Goal: Task Accomplishment & Management: Complete application form

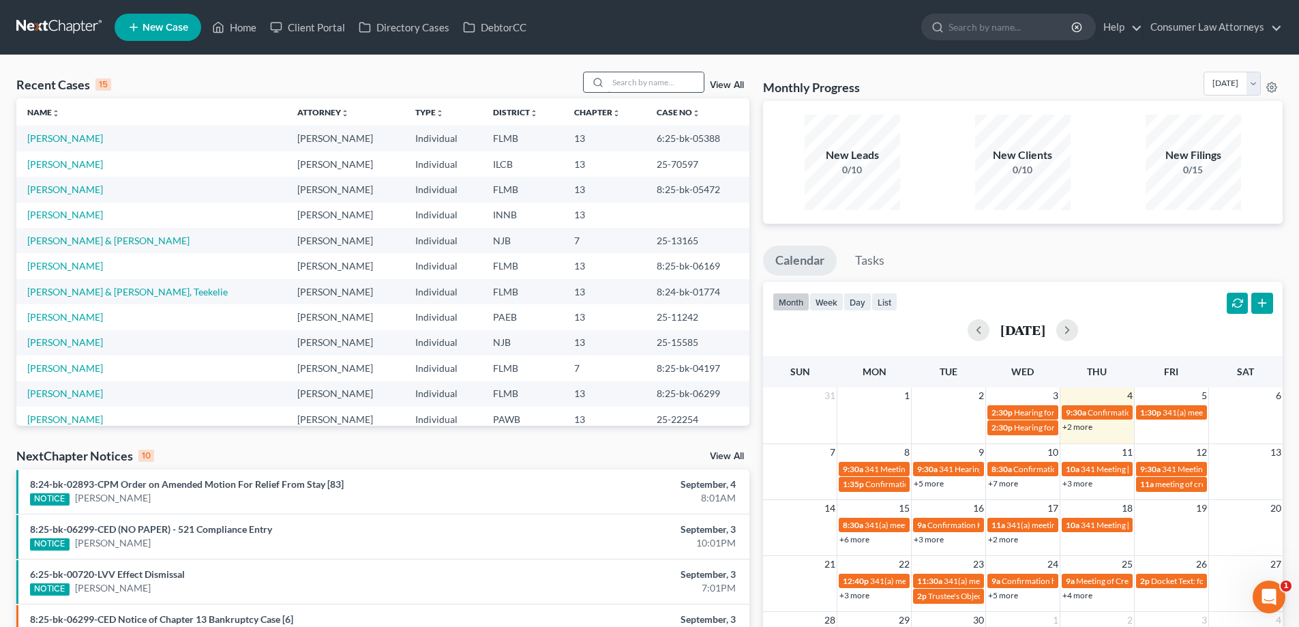
click at [627, 80] on input "search" at bounding box center [655, 82] width 95 height 20
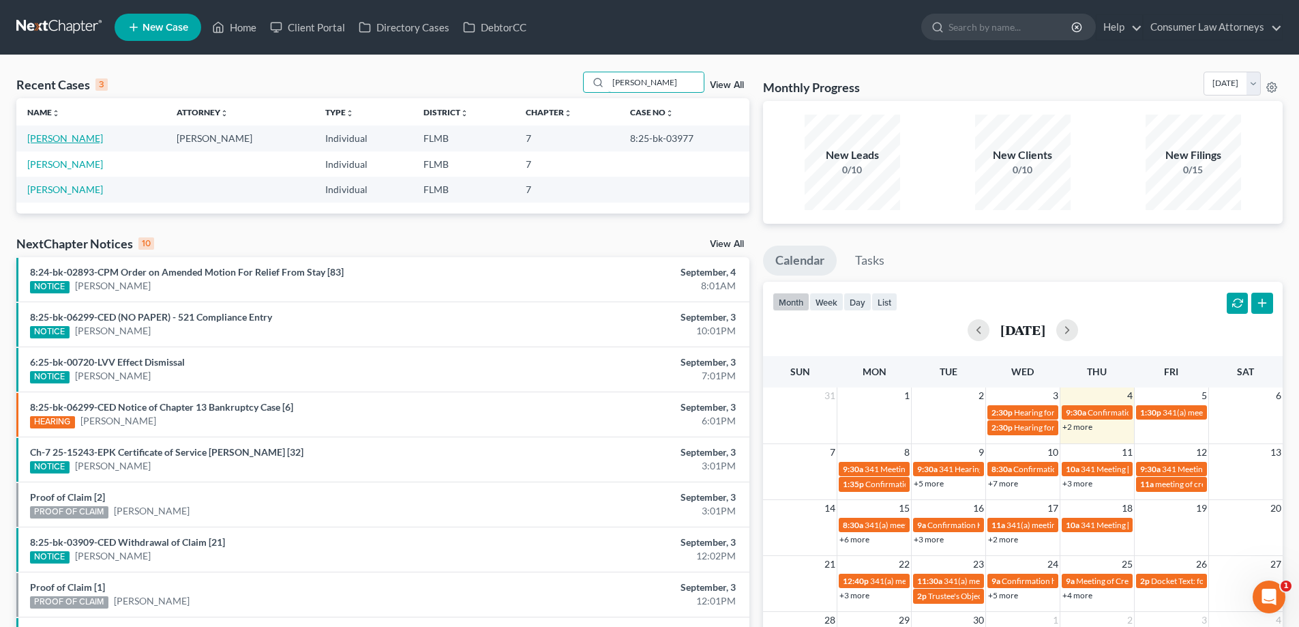
type input "[PERSON_NAME]"
click at [65, 139] on link "[PERSON_NAME]" at bounding box center [65, 138] width 76 height 12
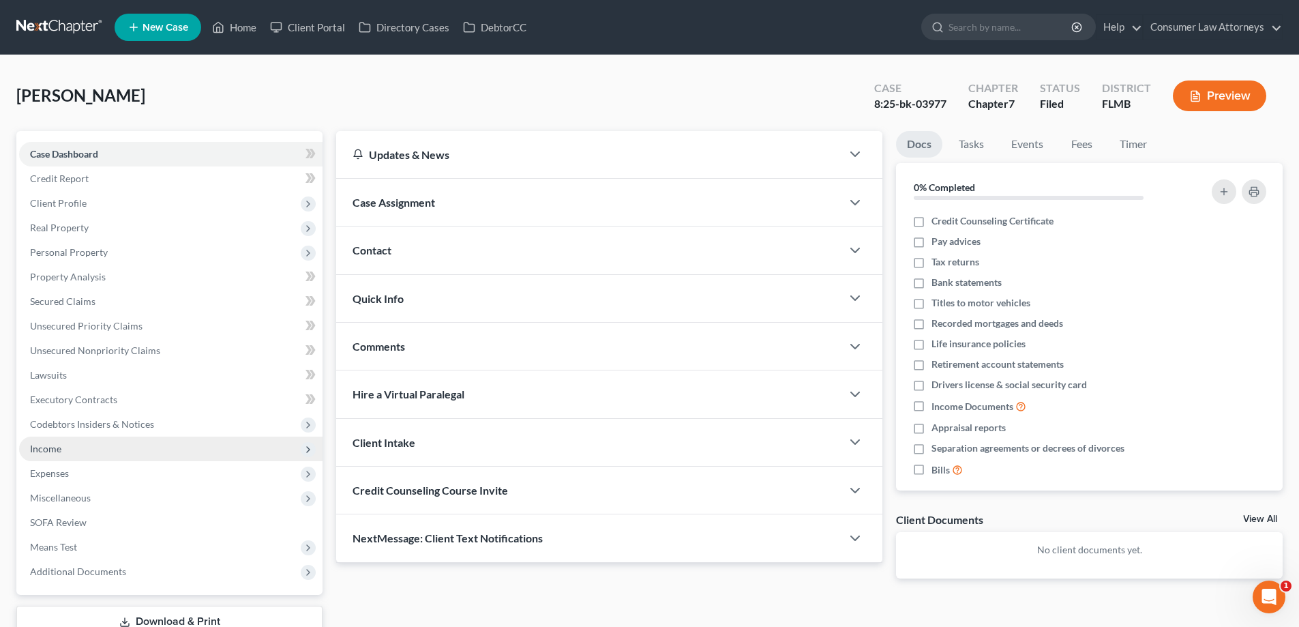
click at [40, 444] on span "Income" at bounding box center [45, 449] width 31 height 12
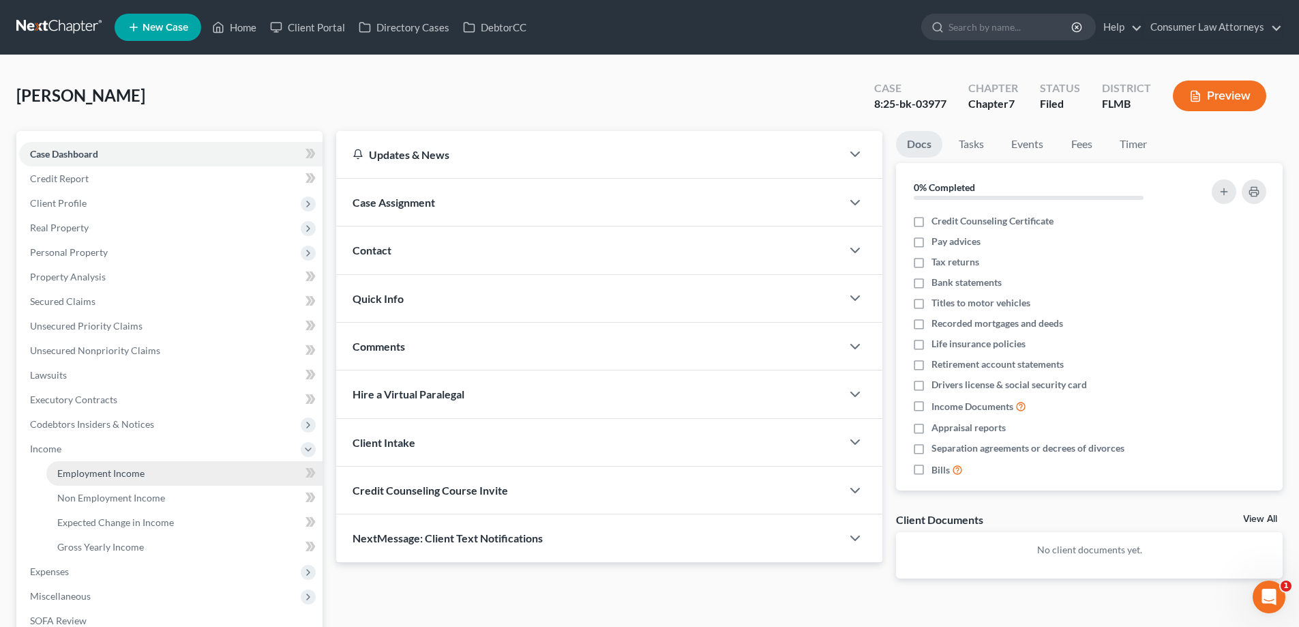
click at [76, 473] on span "Employment Income" at bounding box center [100, 473] width 87 height 12
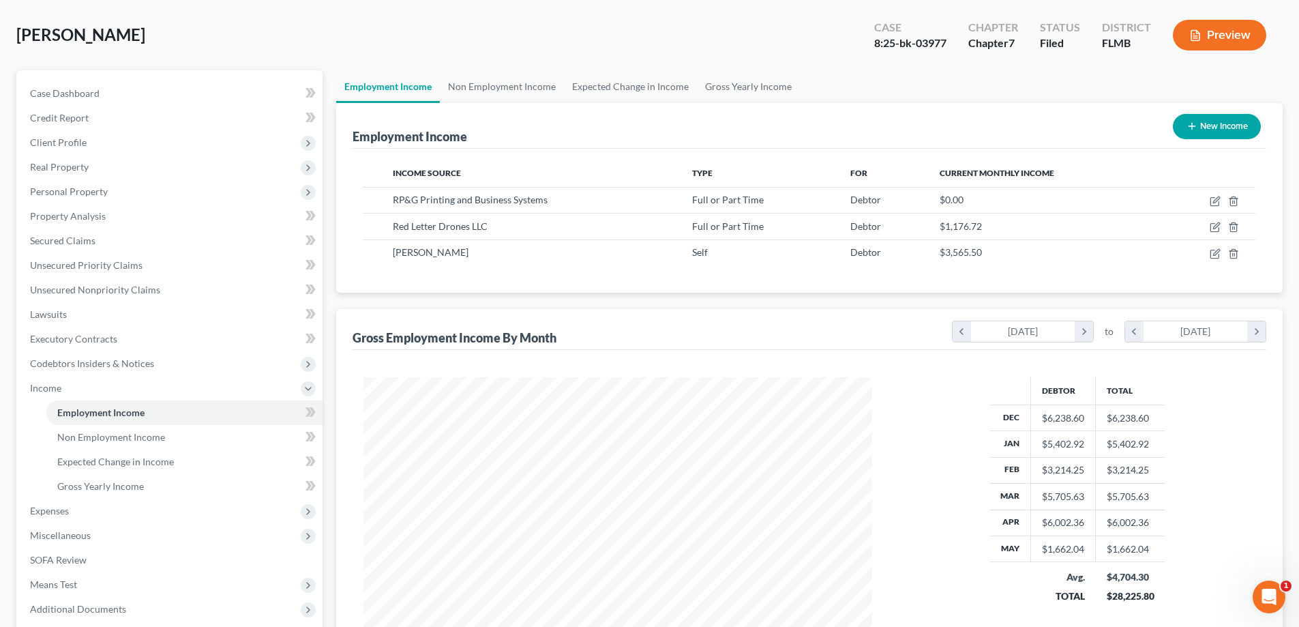
scroll to position [196, 0]
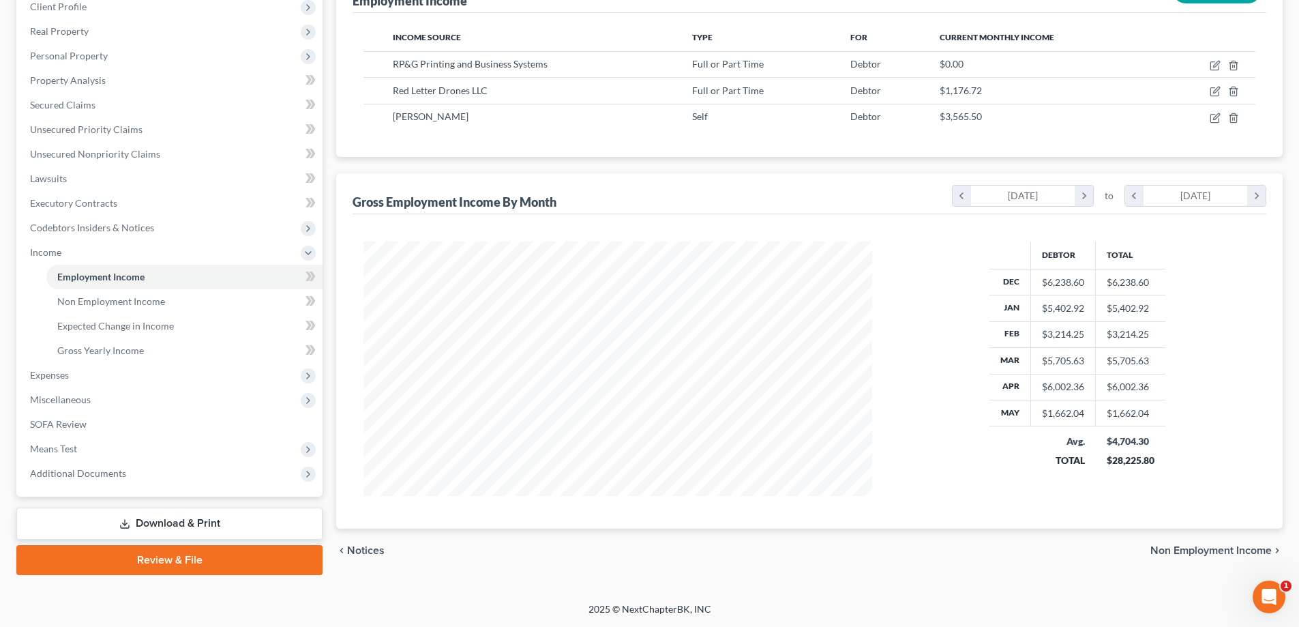
click at [178, 528] on link "Download & Print" at bounding box center [169, 523] width 306 height 32
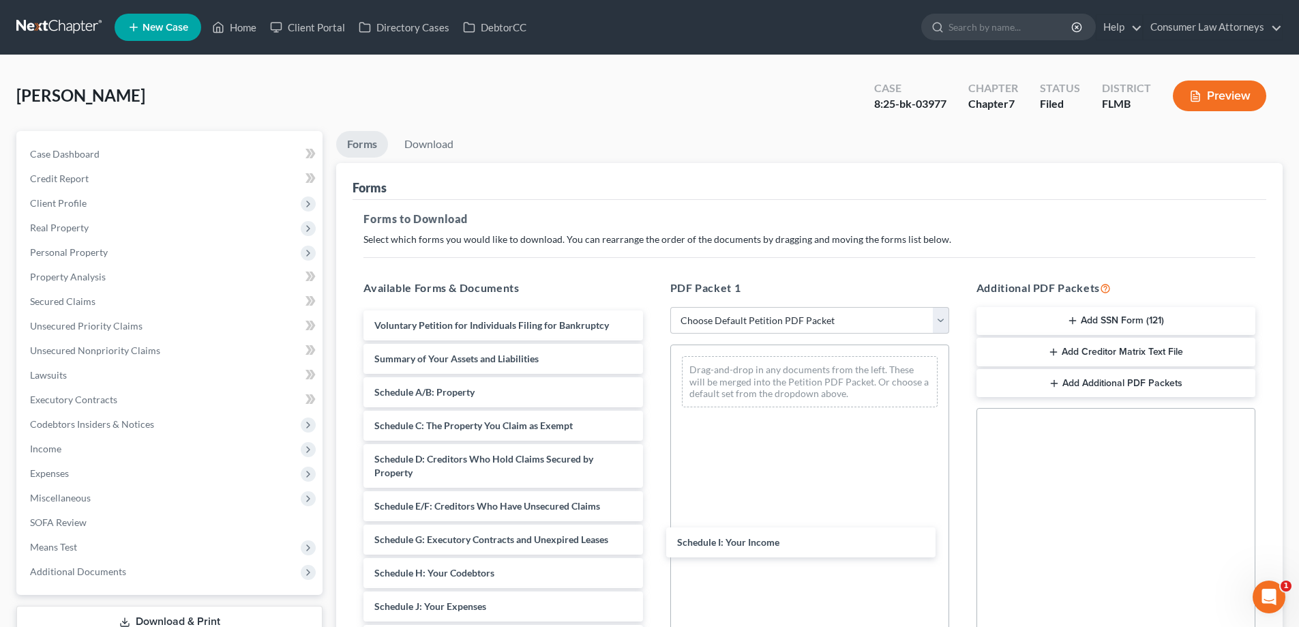
drag, startPoint x: 454, startPoint y: 610, endPoint x: 462, endPoint y: 610, distance: 8.2
click at [653, 546] on div "Schedule I: Your Income Voluntary Petition for Individuals Filing for Bankruptc…" at bounding box center [503, 619] width 301 height 619
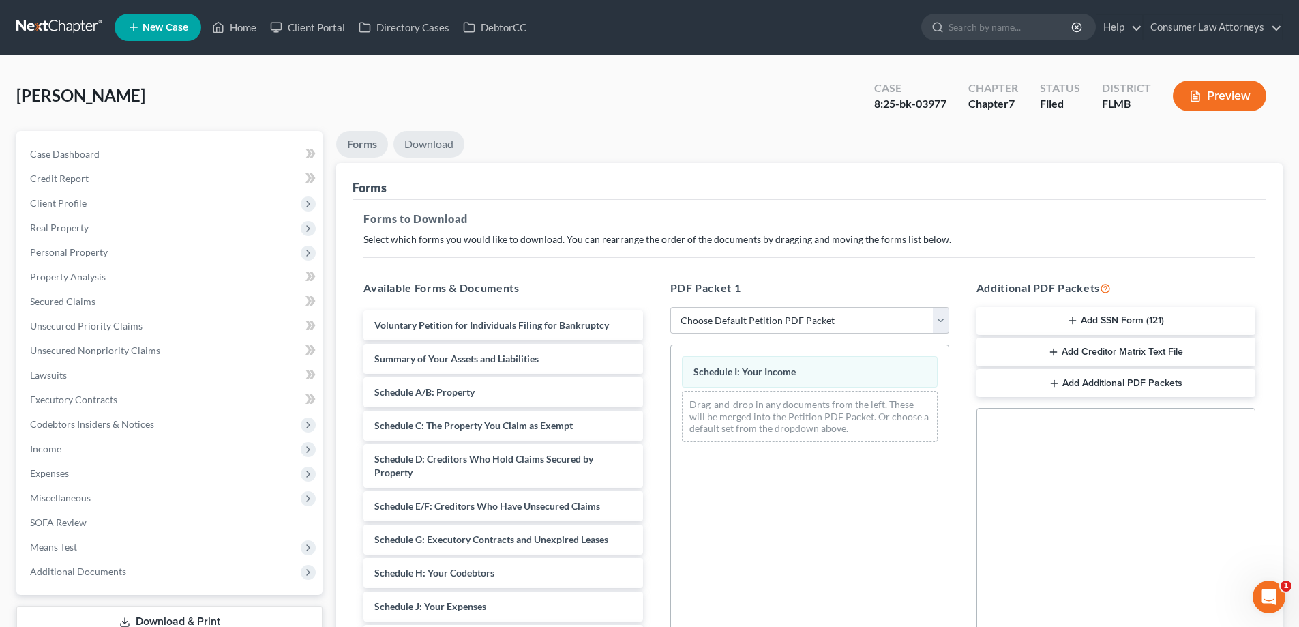
drag, startPoint x: 432, startPoint y: 141, endPoint x: 578, endPoint y: 219, distance: 165.7
click at [433, 142] on link "Download" at bounding box center [429, 144] width 71 height 27
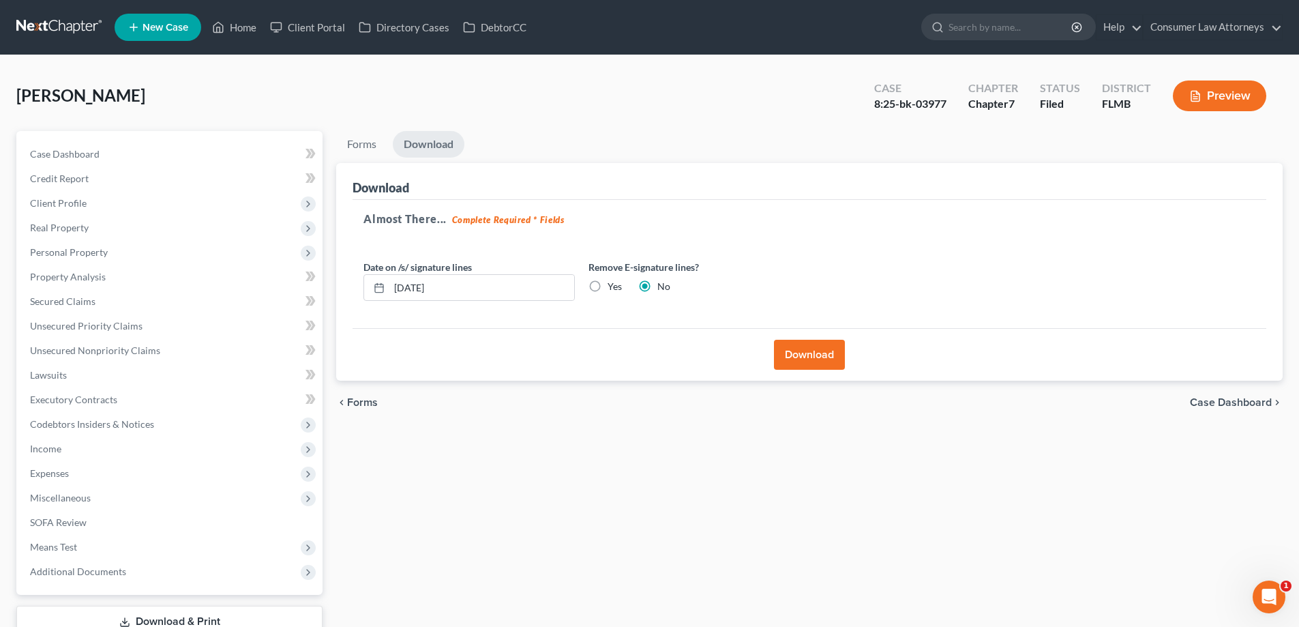
click at [816, 355] on button "Download" at bounding box center [809, 355] width 71 height 30
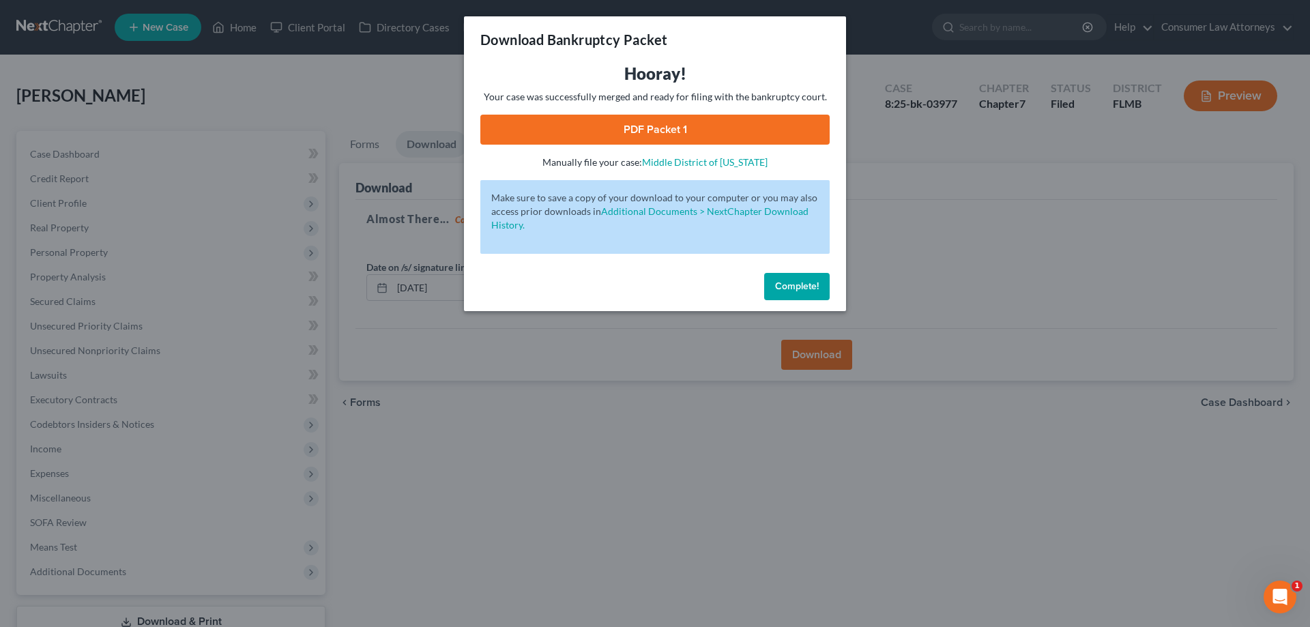
click at [618, 126] on link "PDF Packet 1" at bounding box center [654, 130] width 349 height 30
click at [814, 280] on span "Complete!" at bounding box center [797, 286] width 44 height 12
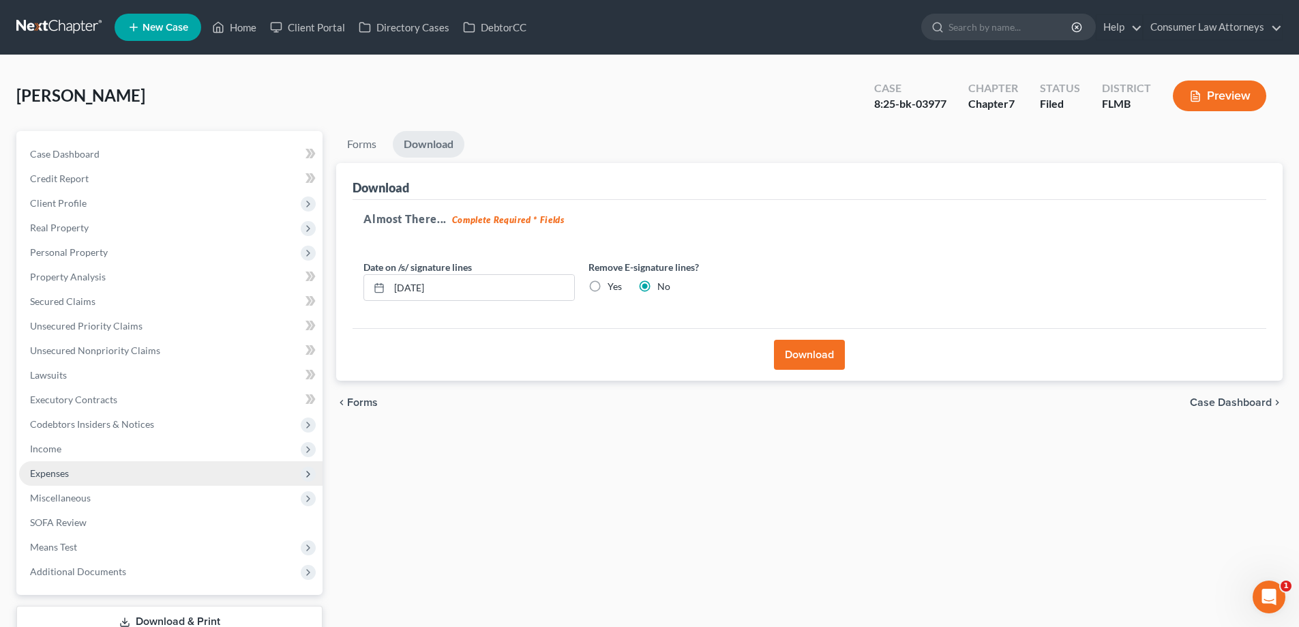
click at [50, 475] on span "Expenses" at bounding box center [49, 473] width 39 height 12
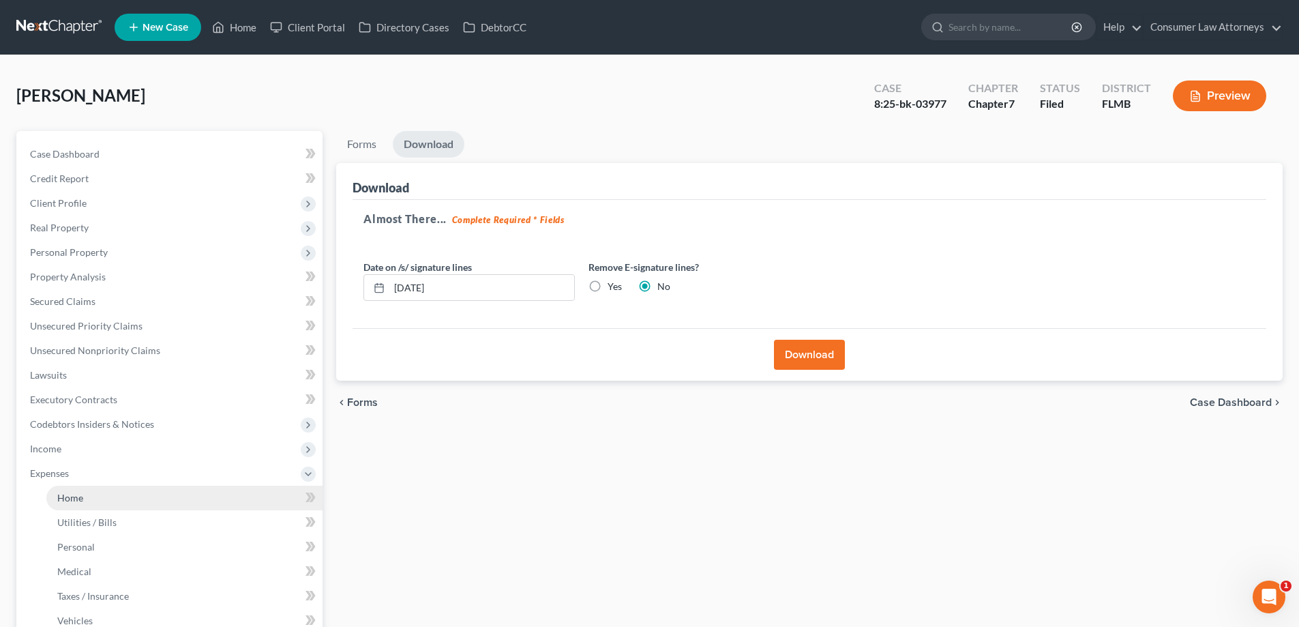
drag, startPoint x: 56, startPoint y: 487, endPoint x: 62, endPoint y: 493, distance: 8.7
click at [57, 488] on link "Home" at bounding box center [184, 498] width 276 height 25
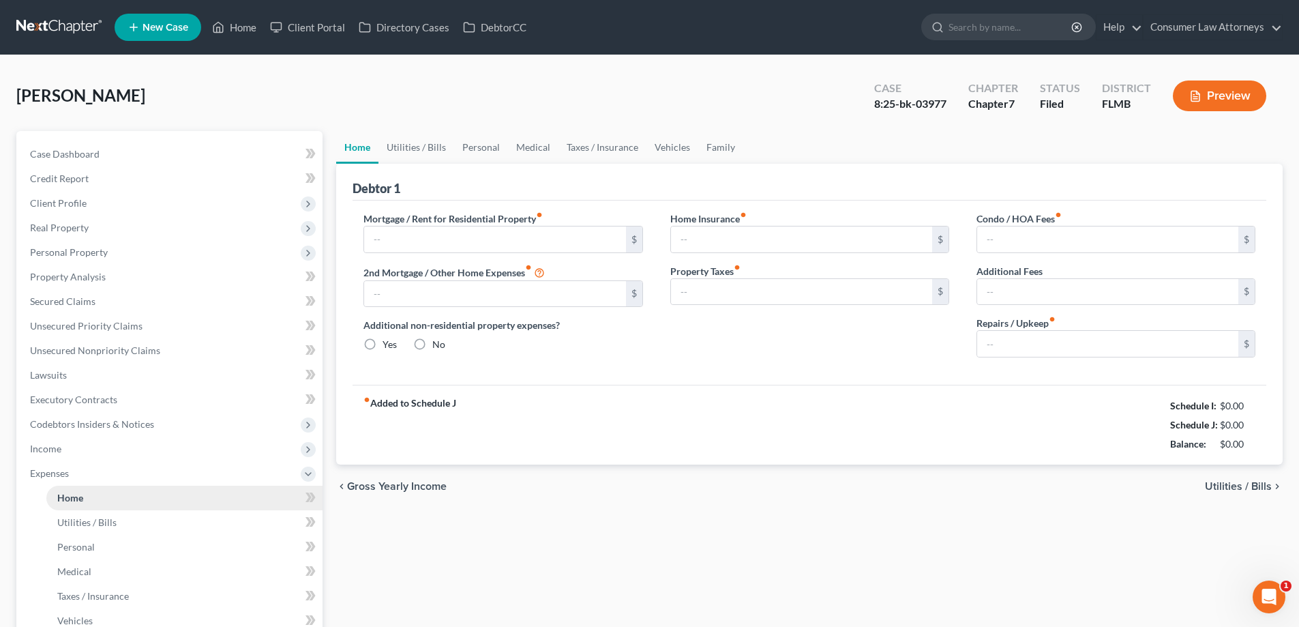
type input "1,667.00"
type input "0.00"
radio input "true"
type input "0.00"
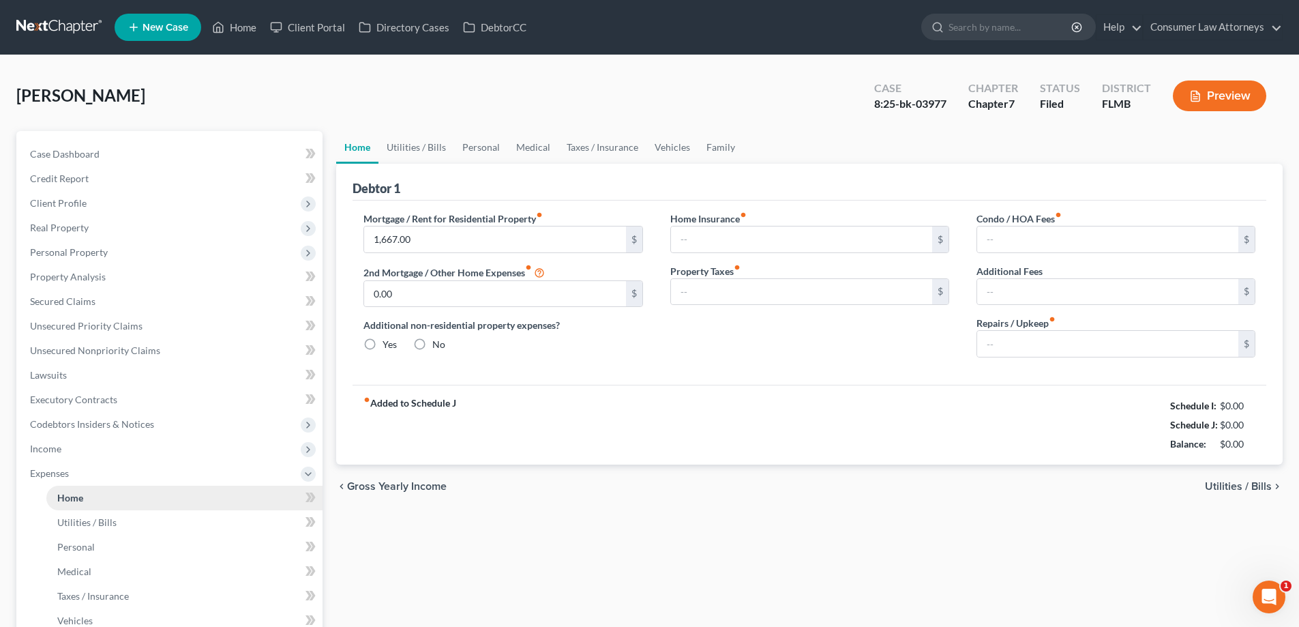
type input "0.00"
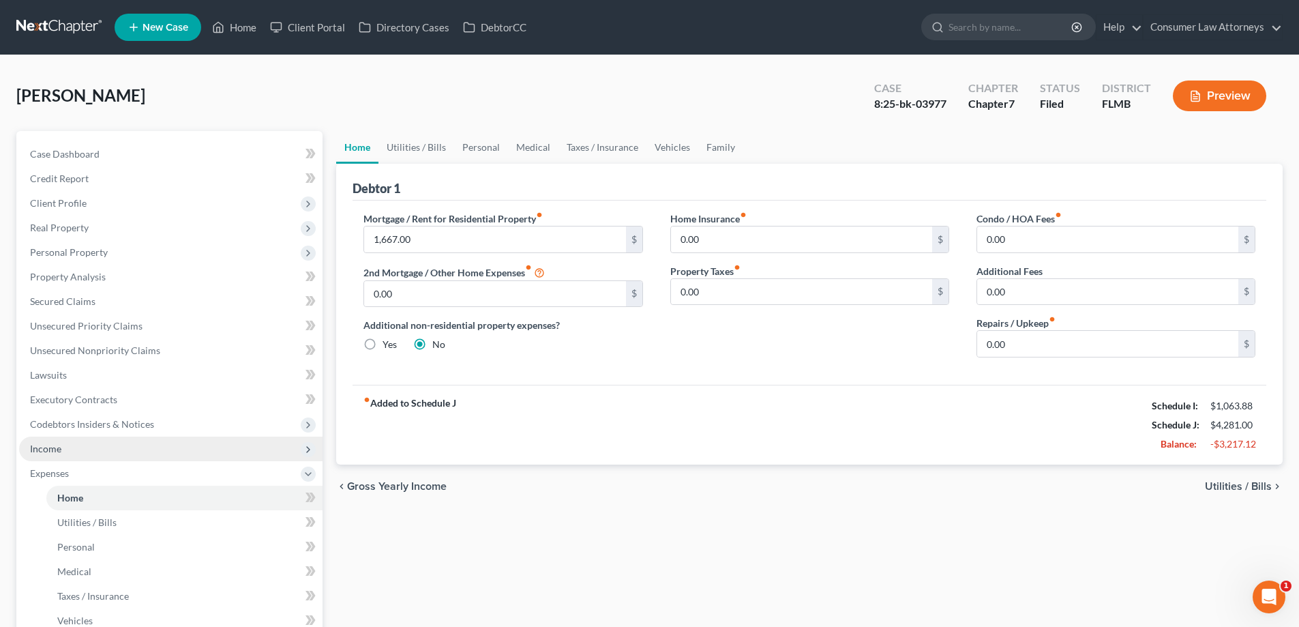
click at [42, 450] on span "Income" at bounding box center [45, 449] width 31 height 12
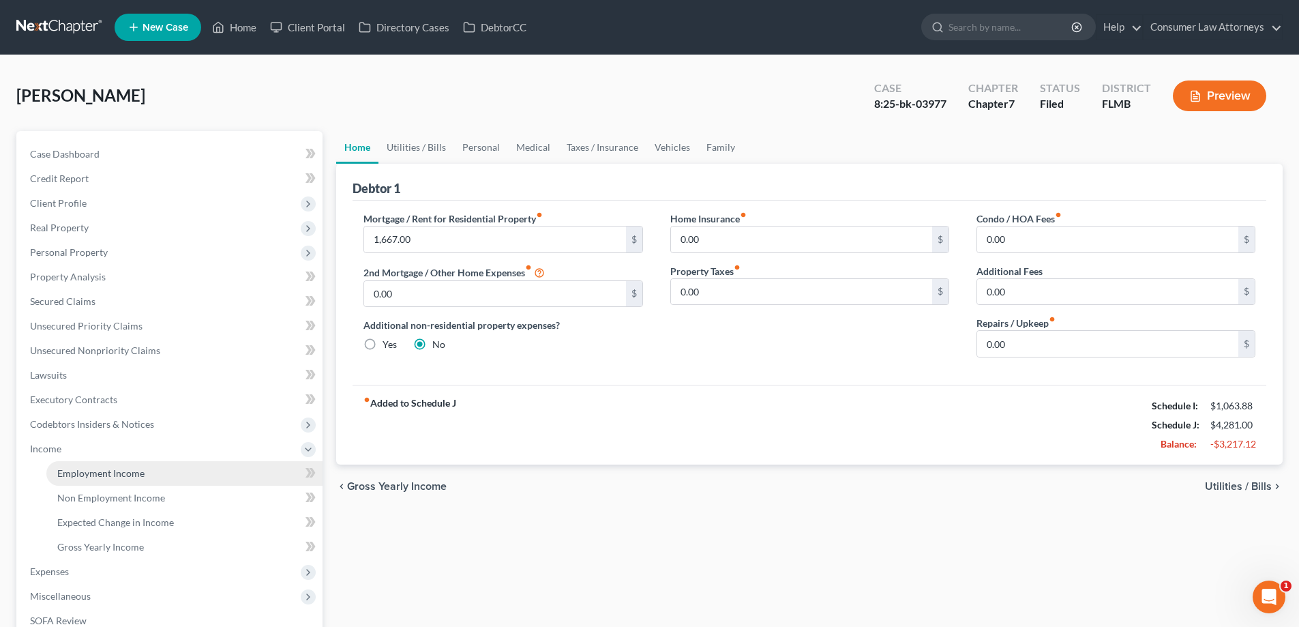
click at [74, 477] on span "Employment Income" at bounding box center [100, 473] width 87 height 12
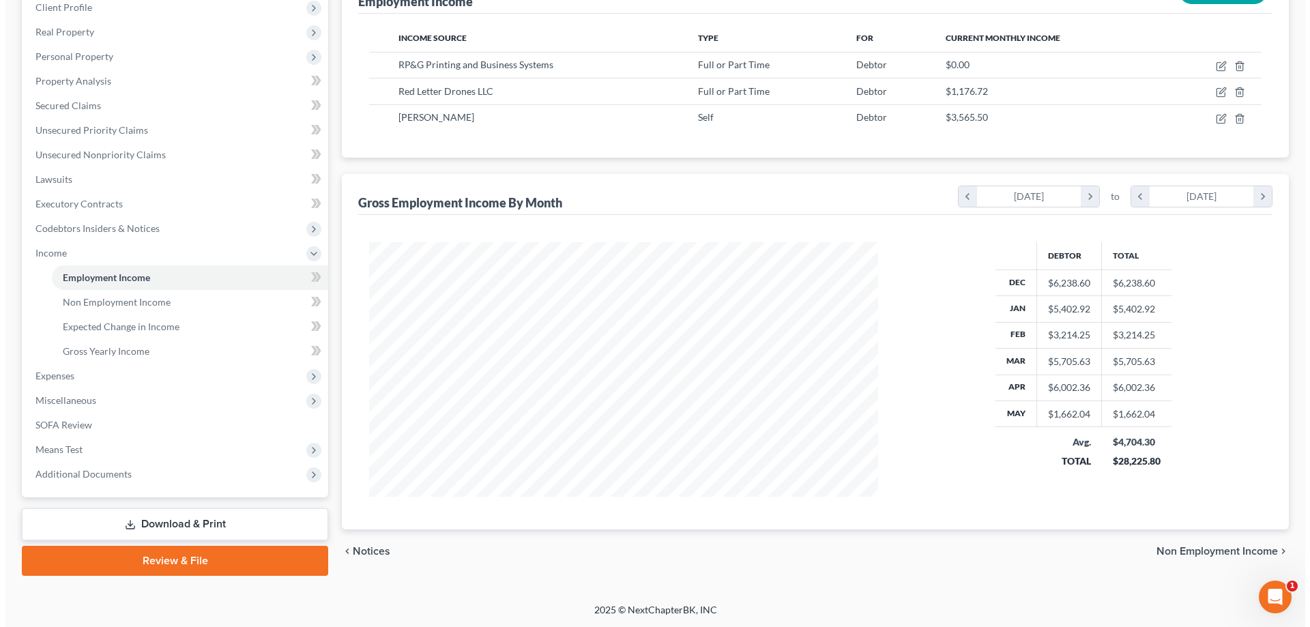
scroll to position [196, 0]
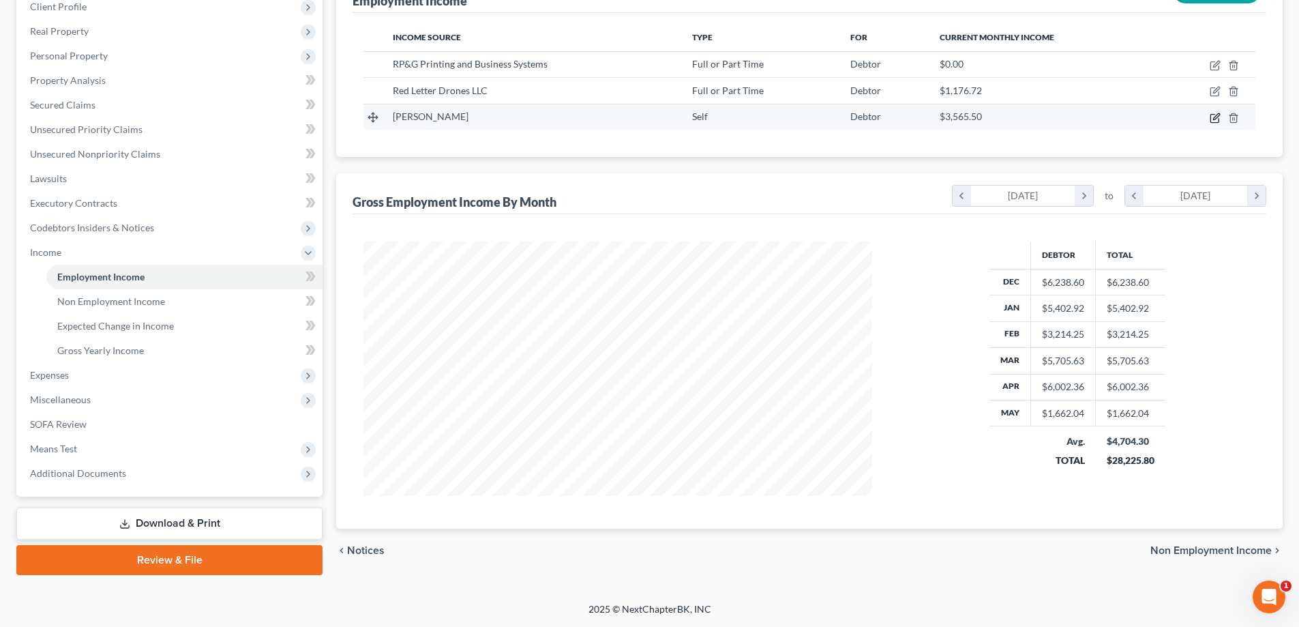
click at [1219, 121] on icon "button" at bounding box center [1215, 118] width 8 height 8
select select "1"
select select "9"
select select "0"
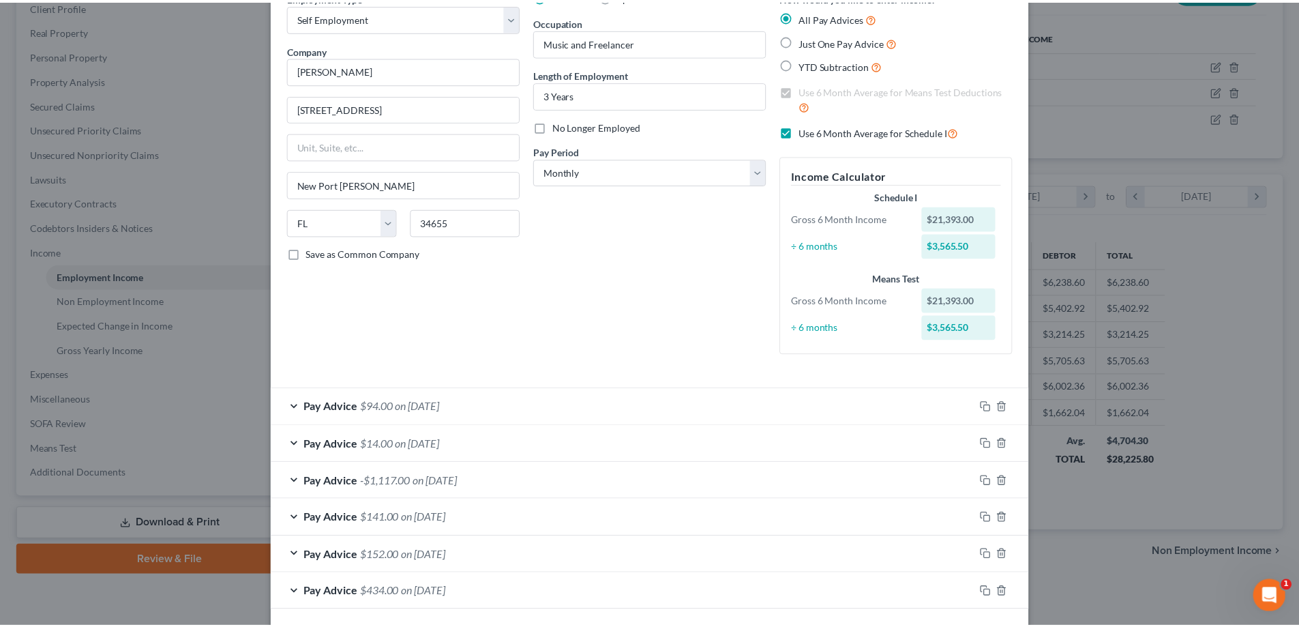
scroll to position [132, 0]
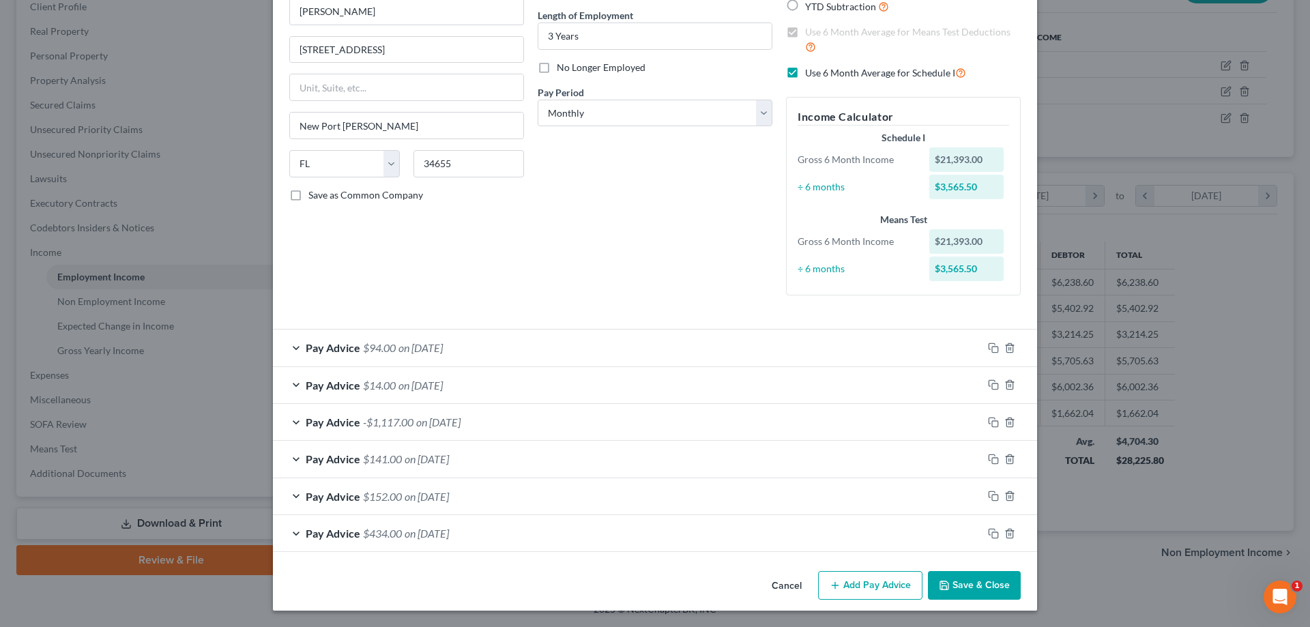
click at [983, 583] on button "Save & Close" at bounding box center [974, 585] width 93 height 29
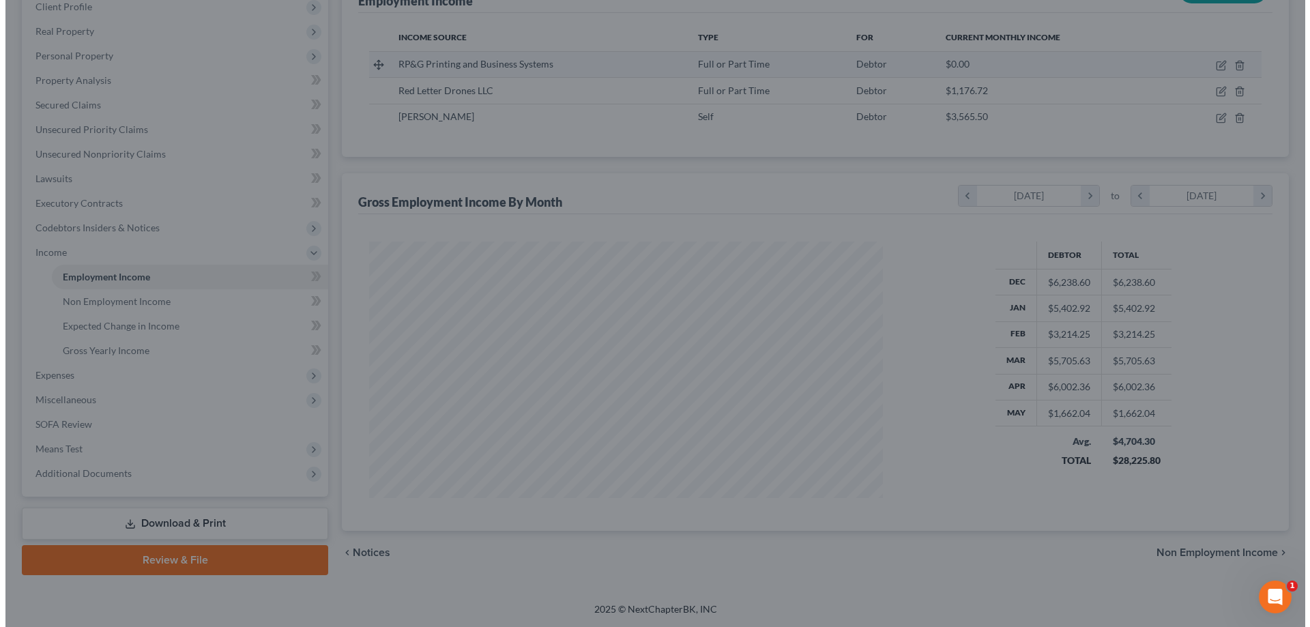
scroll to position [681793, 681511]
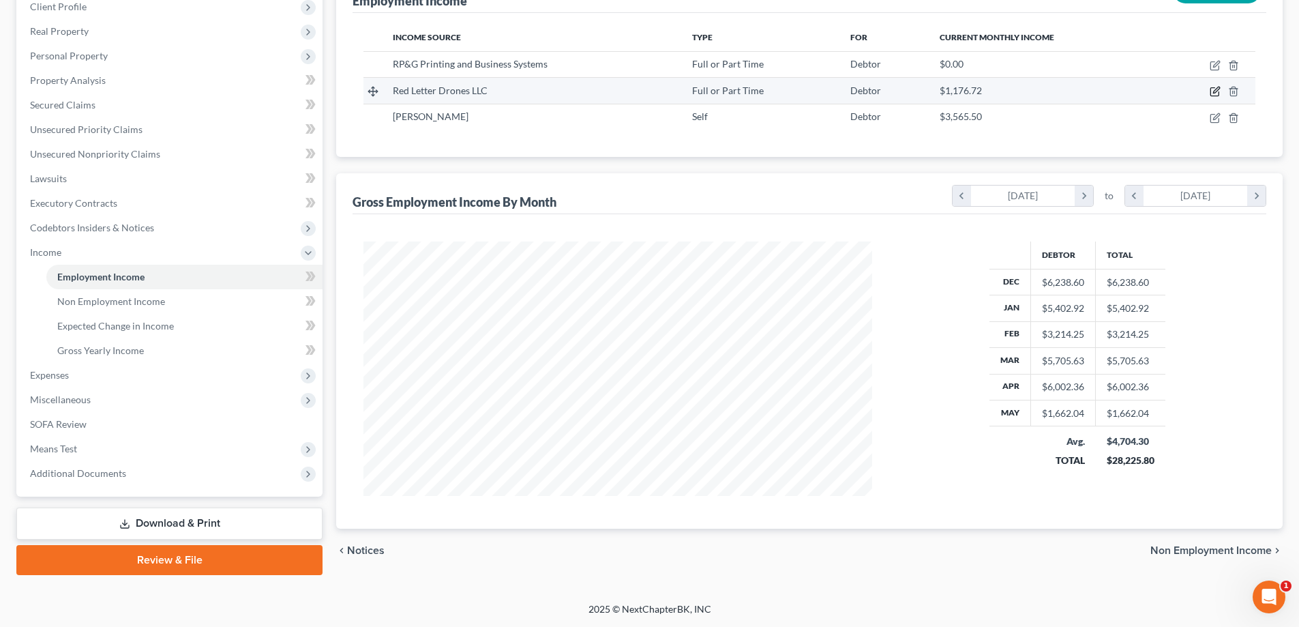
click at [1218, 90] on icon "button" at bounding box center [1215, 91] width 11 height 11
select select "0"
select select "9"
select select "3"
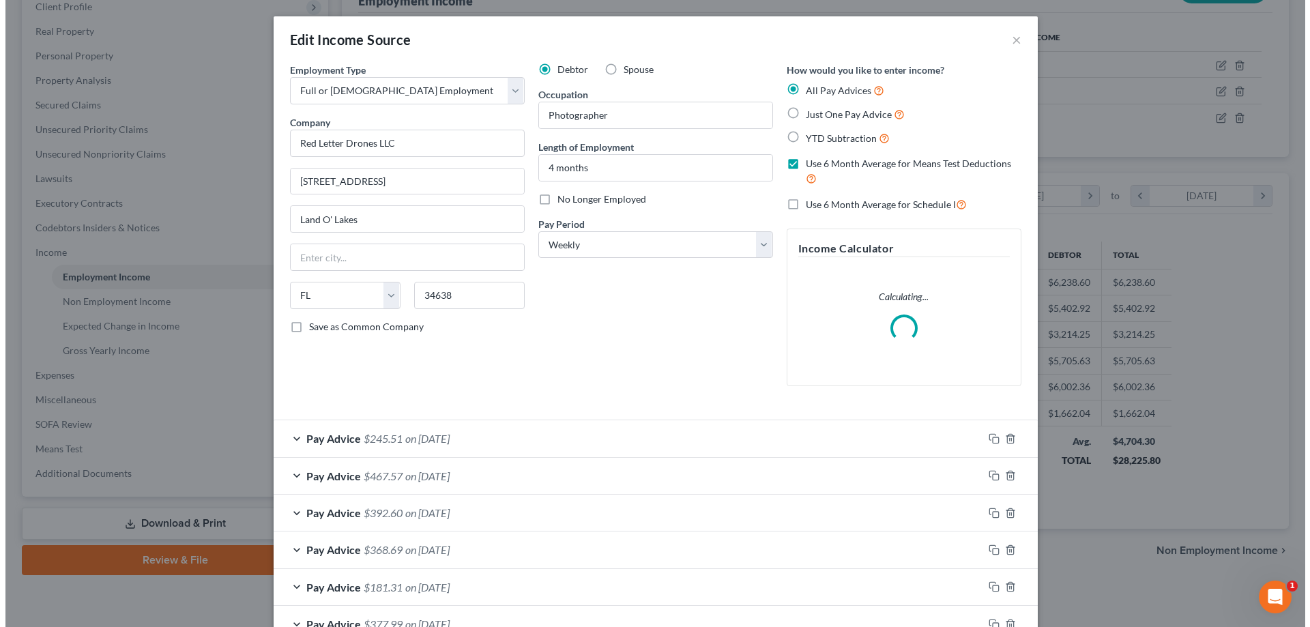
scroll to position [256, 541]
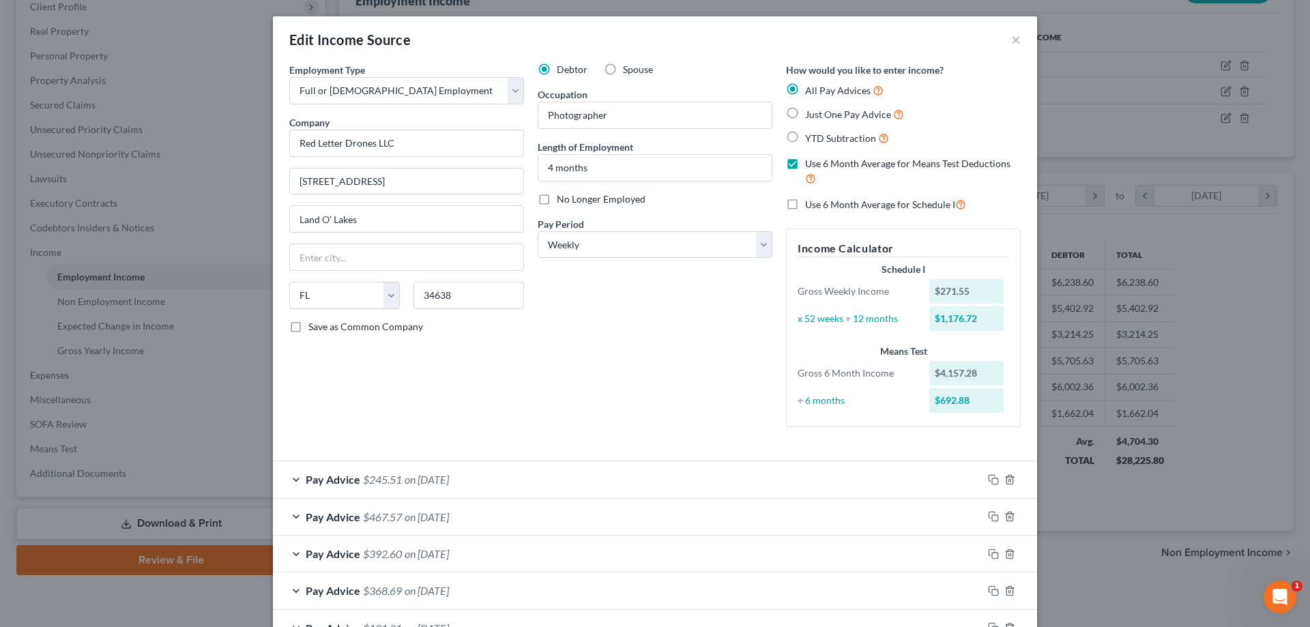
click at [805, 165] on label "Use 6 Month Average for Means Test Deductions" at bounding box center [913, 171] width 216 height 29
click at [810, 165] on input "Use 6 Month Average for Means Test Deductions" at bounding box center [814, 161] width 9 height 9
checkbox input "false"
click at [805, 207] on label "Use 6 Month Average for Schedule I" at bounding box center [885, 204] width 161 height 16
click at [810, 205] on input "Use 6 Month Average for Schedule I" at bounding box center [814, 200] width 9 height 9
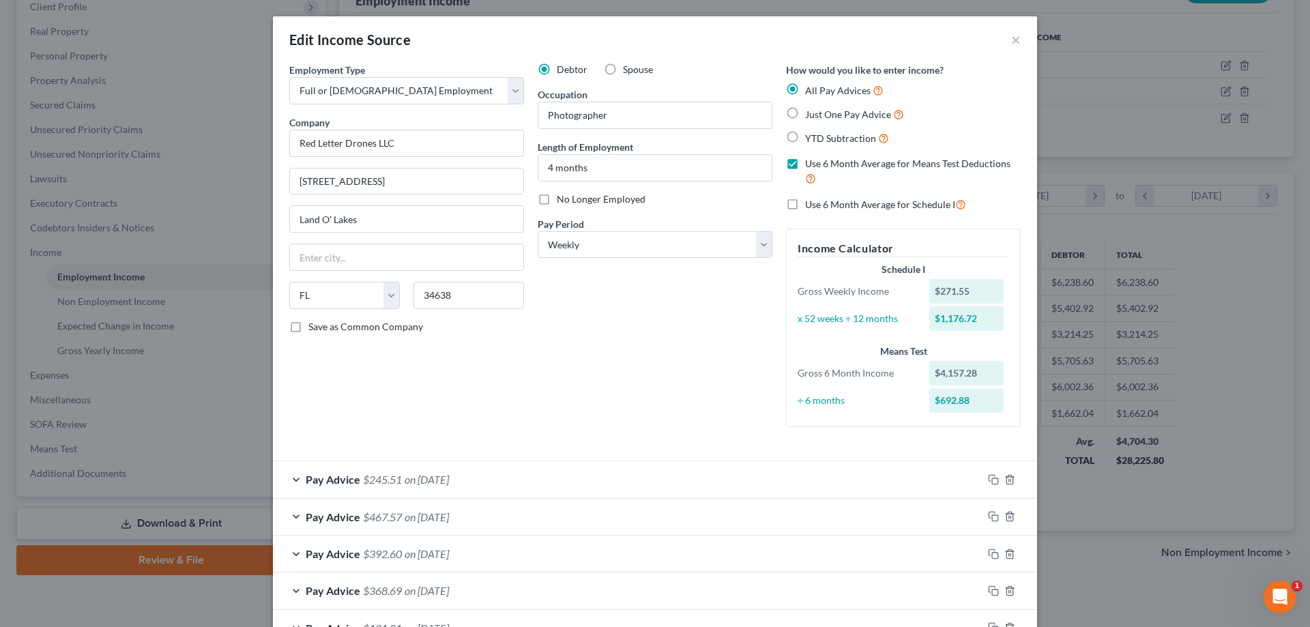
checkbox input "true"
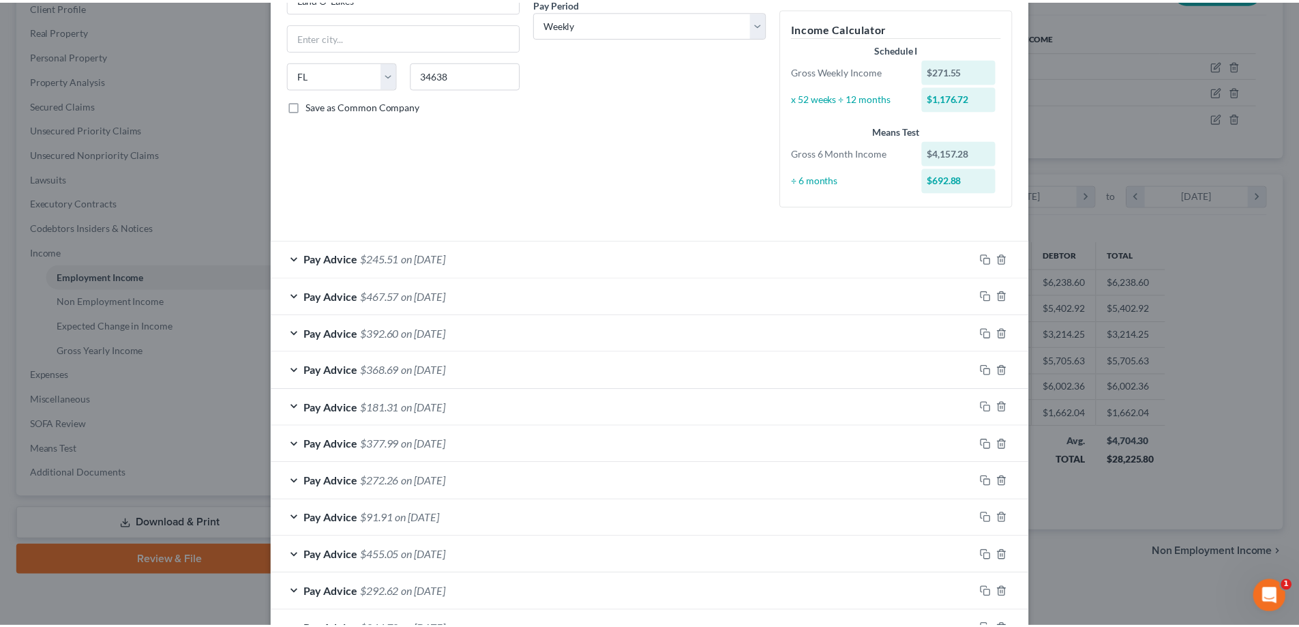
scroll to position [428, 0]
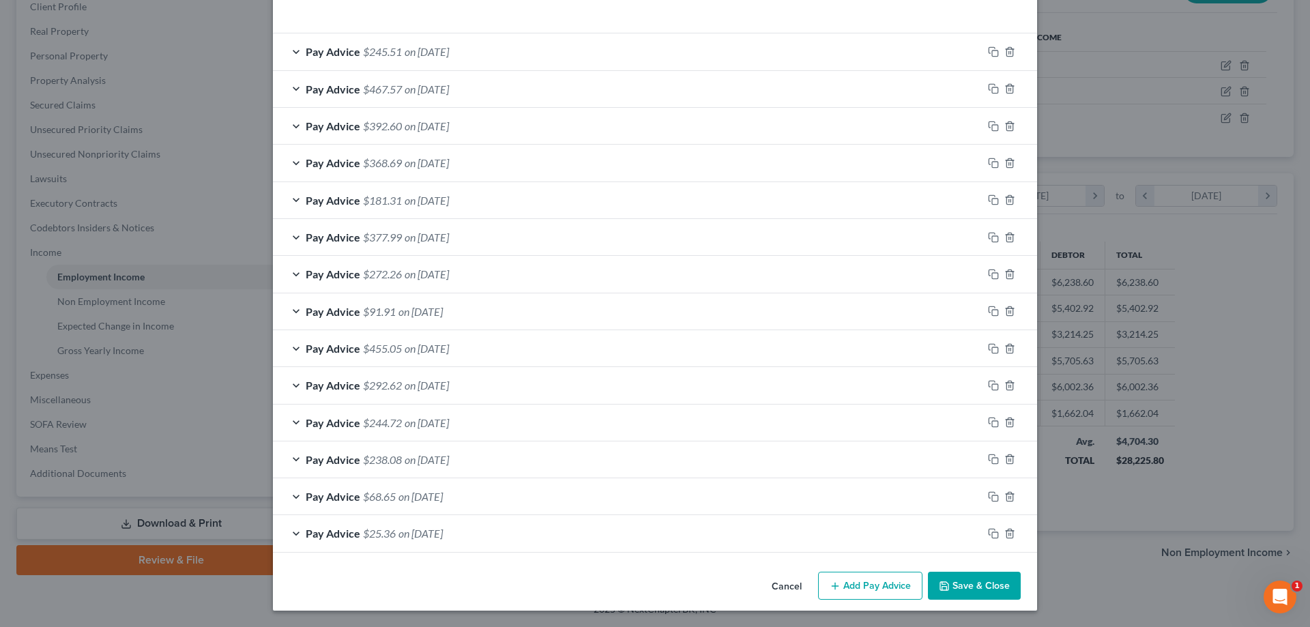
click at [972, 588] on button "Save & Close" at bounding box center [974, 586] width 93 height 29
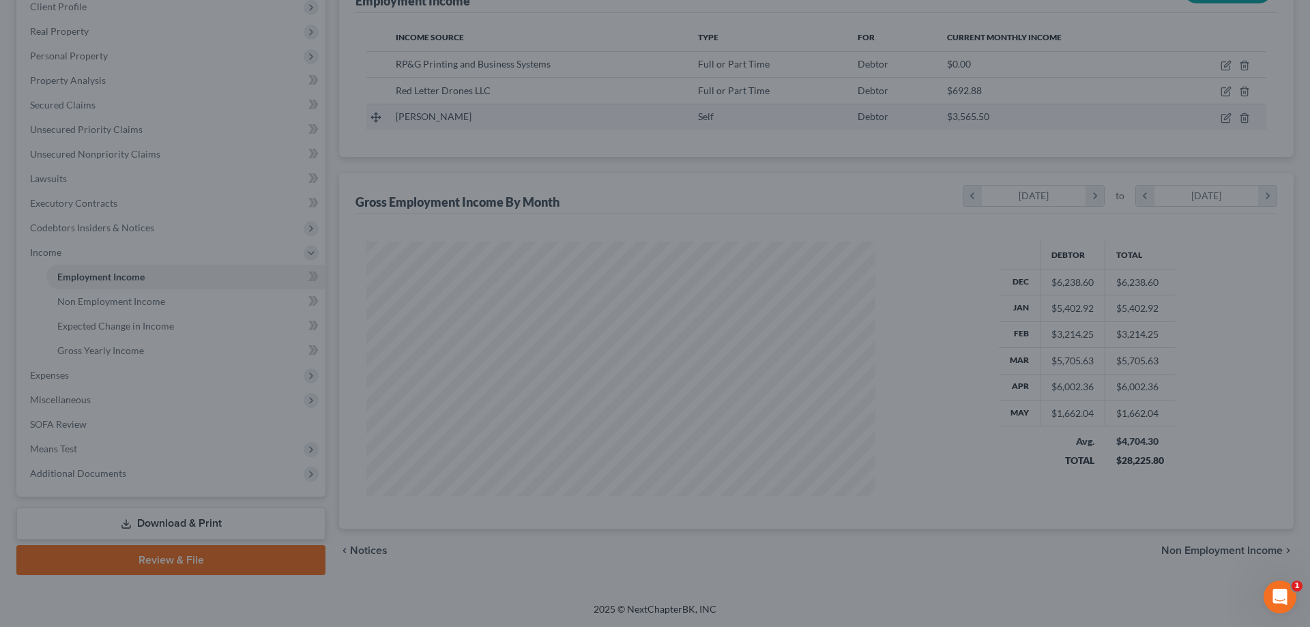
scroll to position [681793, 681511]
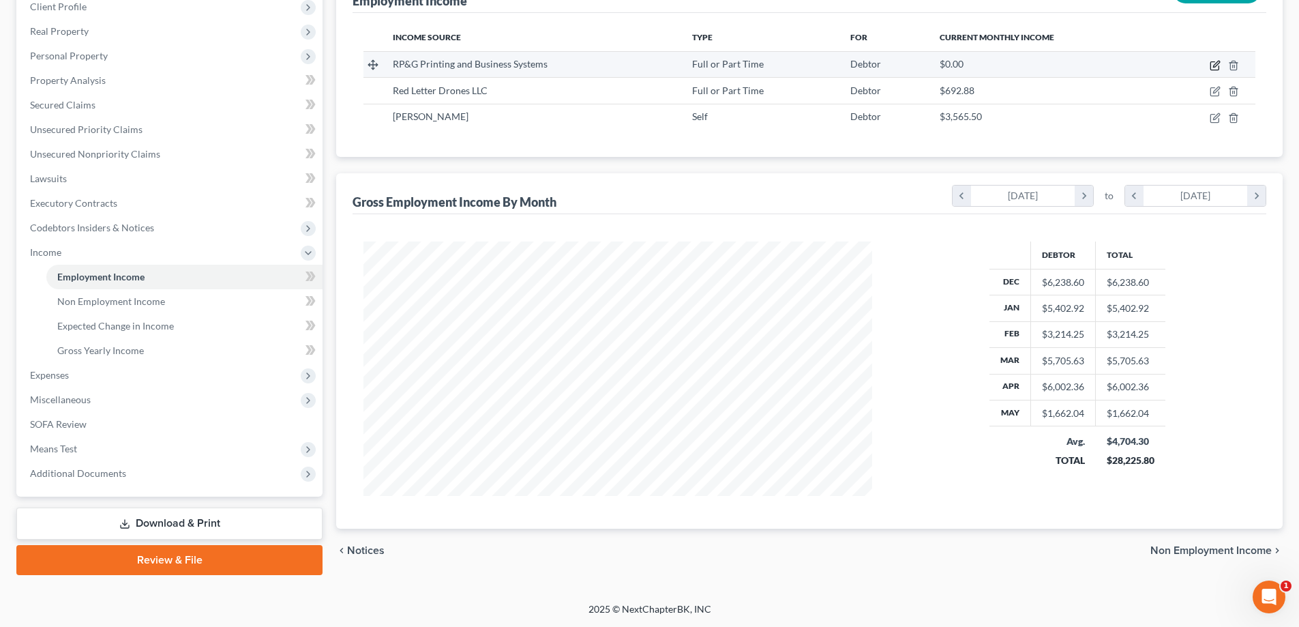
click at [1217, 70] on icon "button" at bounding box center [1215, 66] width 8 height 8
select select "0"
select select "9"
select select "3"
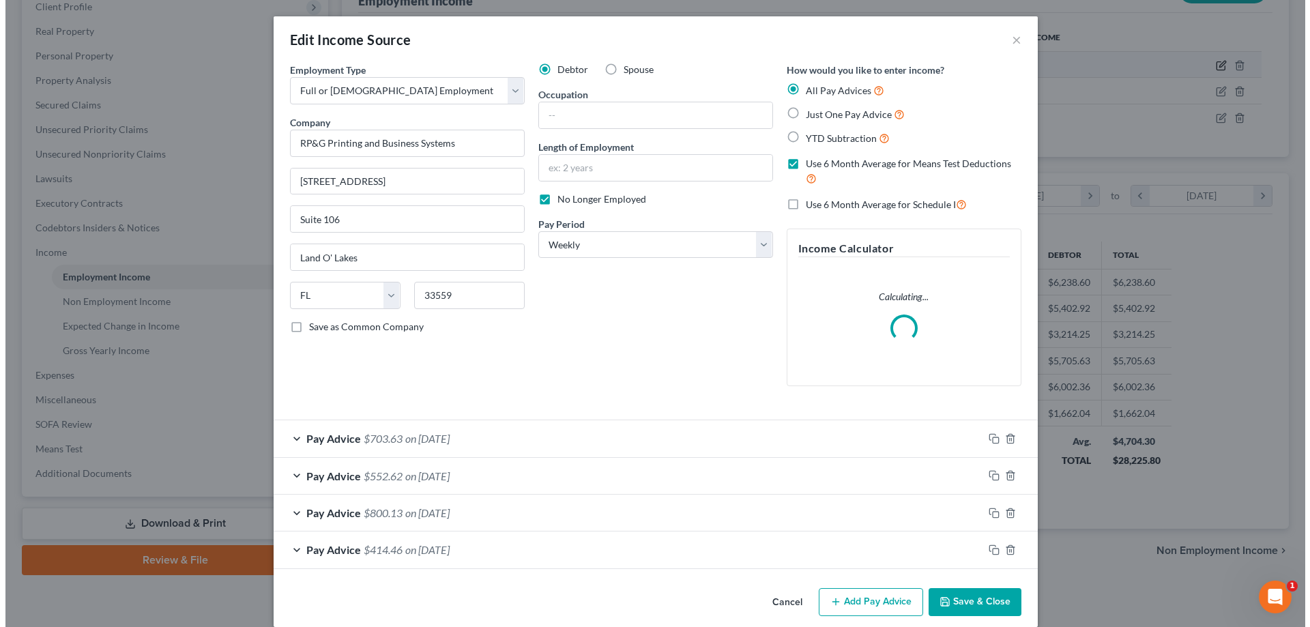
scroll to position [256, 541]
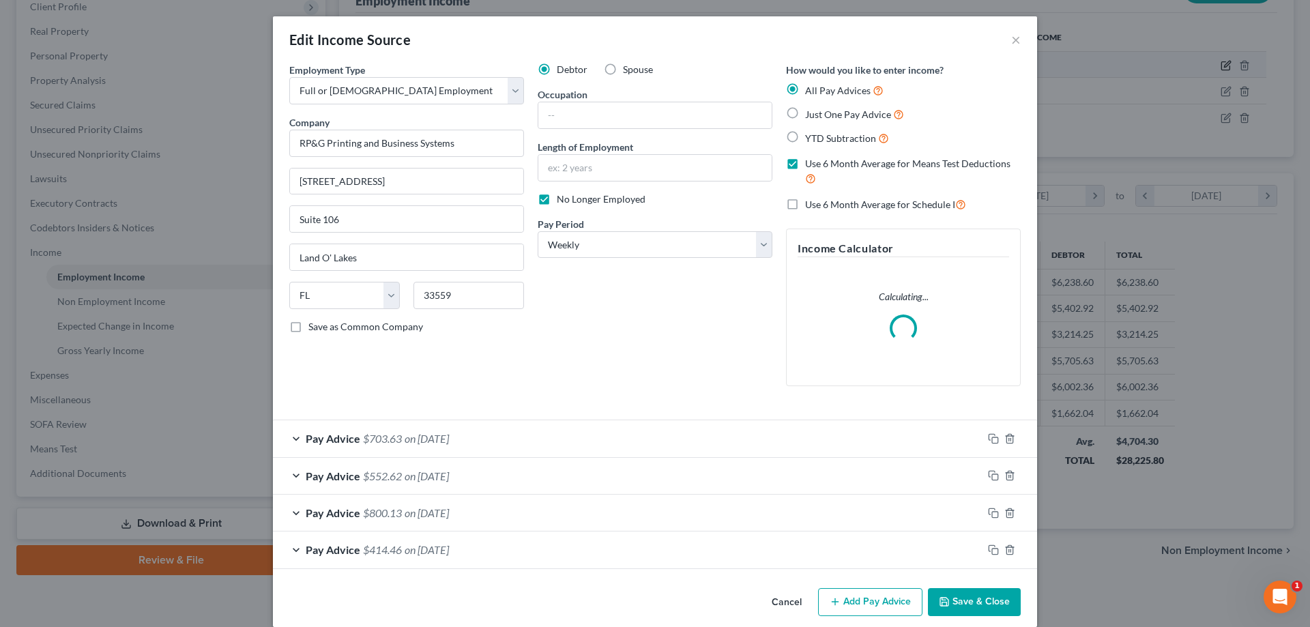
click at [1217, 68] on div "Edit Income Source × Employment Type * Select Full or [DEMOGRAPHIC_DATA] Employ…" at bounding box center [655, 313] width 1310 height 627
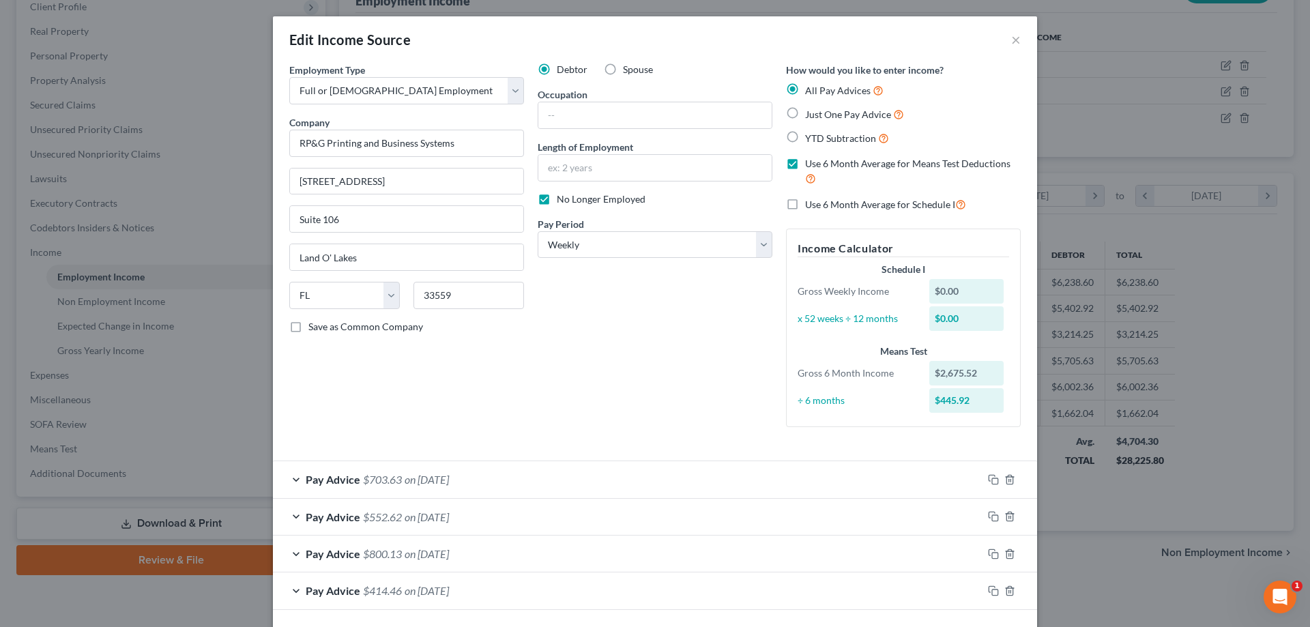
click at [805, 166] on label "Use 6 Month Average for Means Test Deductions" at bounding box center [913, 171] width 216 height 29
click at [810, 166] on input "Use 6 Month Average for Means Test Deductions" at bounding box center [814, 161] width 9 height 9
checkbox input "false"
click at [805, 205] on label "Use 6 Month Average for Schedule I" at bounding box center [885, 204] width 161 height 16
click at [810, 205] on input "Use 6 Month Average for Schedule I" at bounding box center [814, 200] width 9 height 9
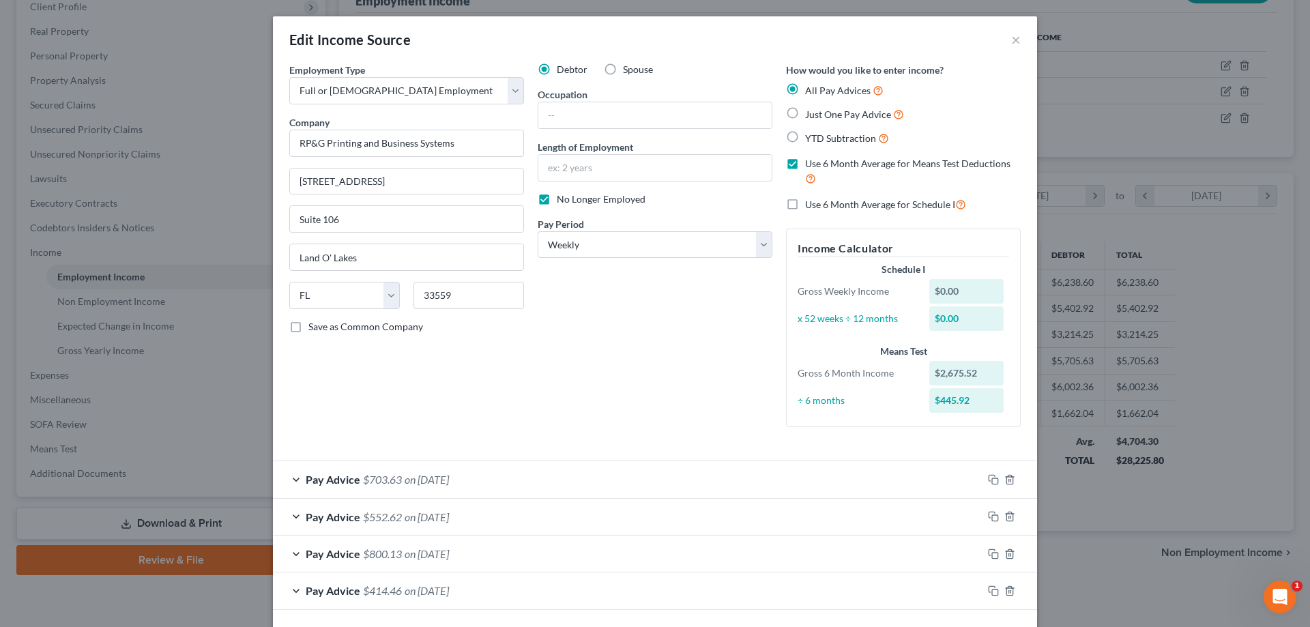
checkbox input "true"
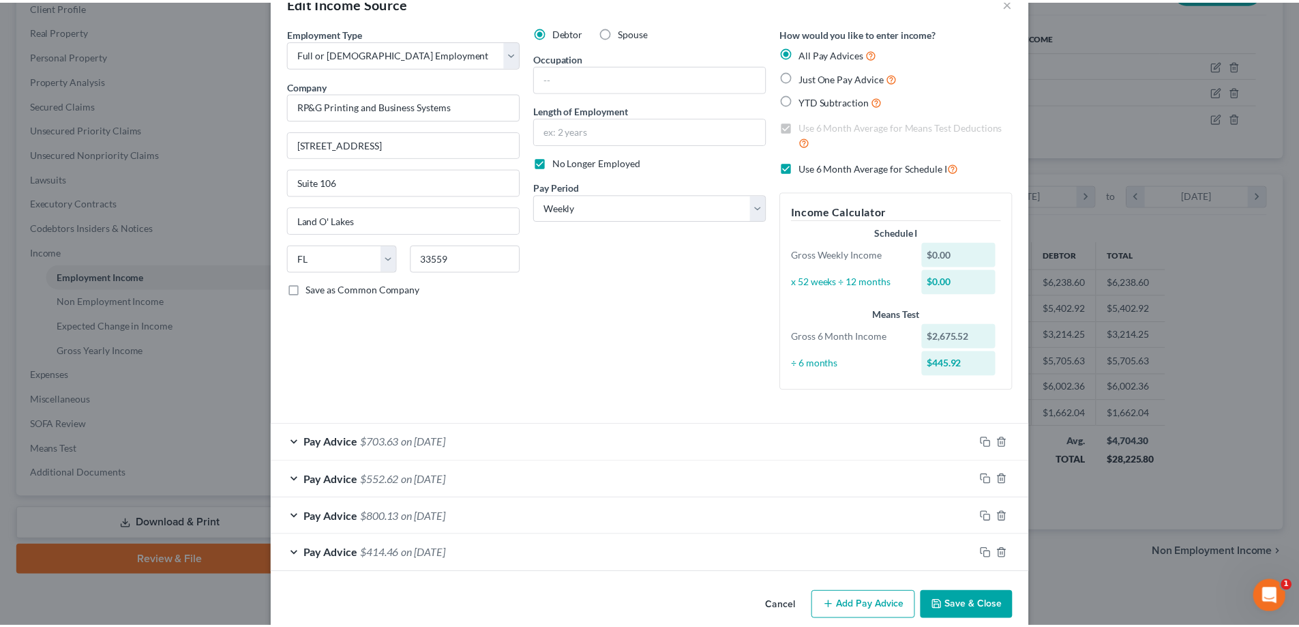
scroll to position [57, 0]
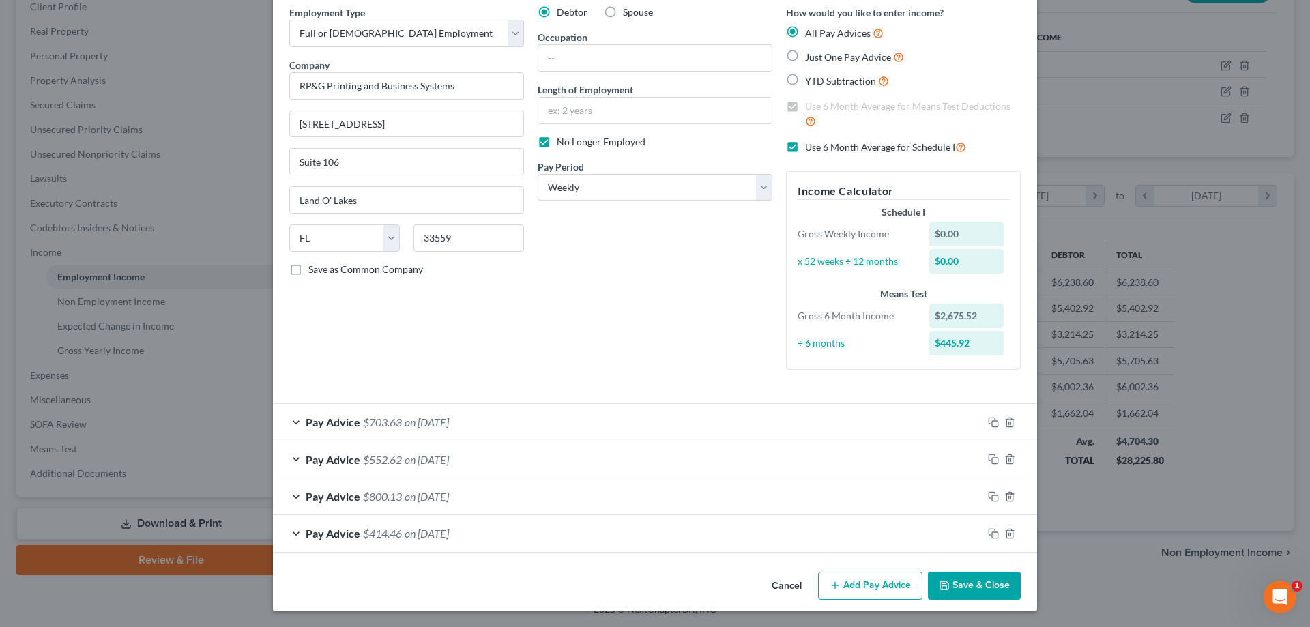
click at [962, 580] on button "Save & Close" at bounding box center [974, 586] width 93 height 29
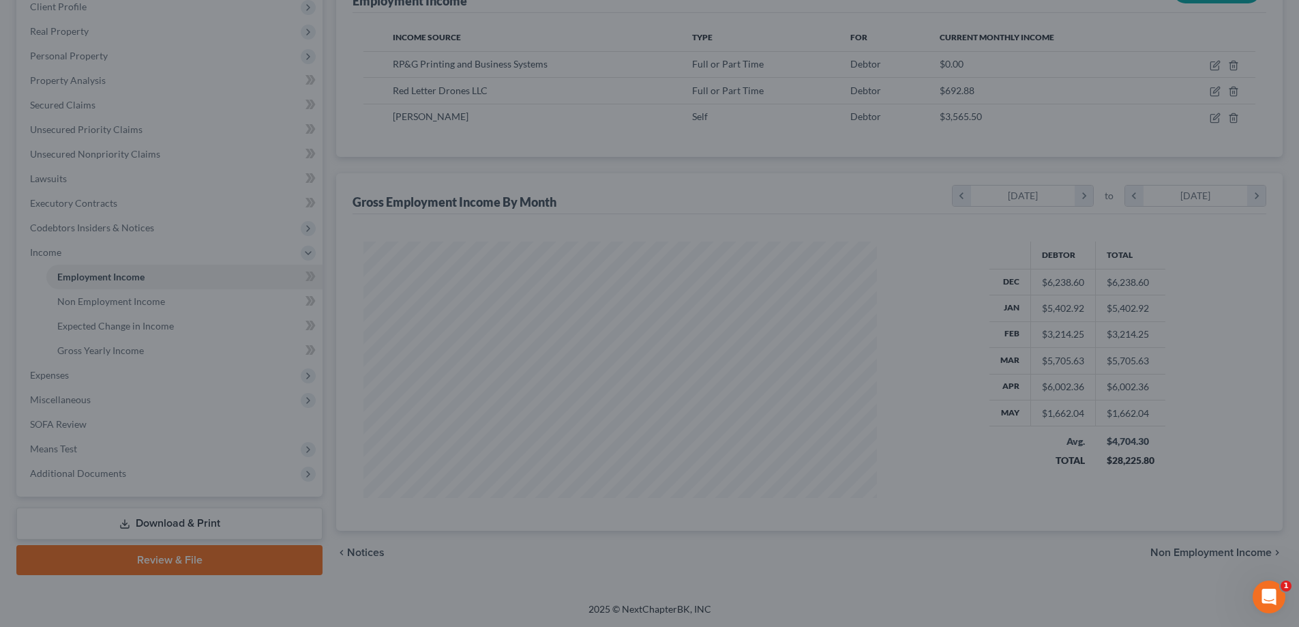
scroll to position [681793, 681511]
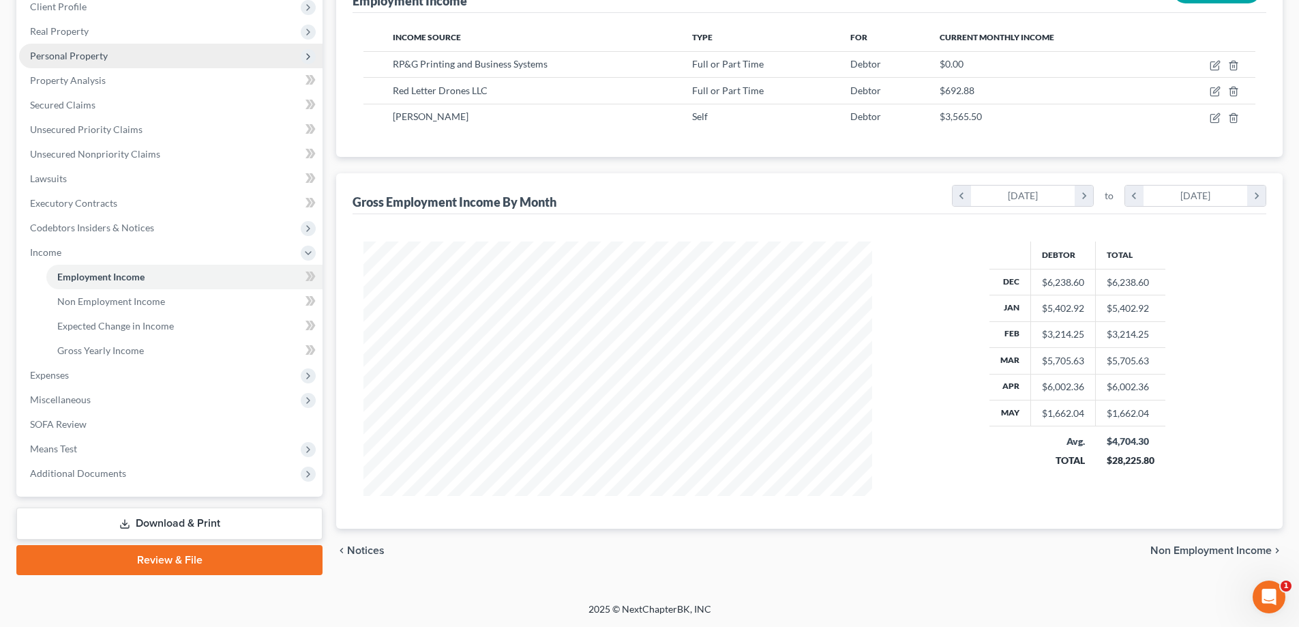
click at [72, 52] on span "Personal Property" at bounding box center [69, 56] width 78 height 12
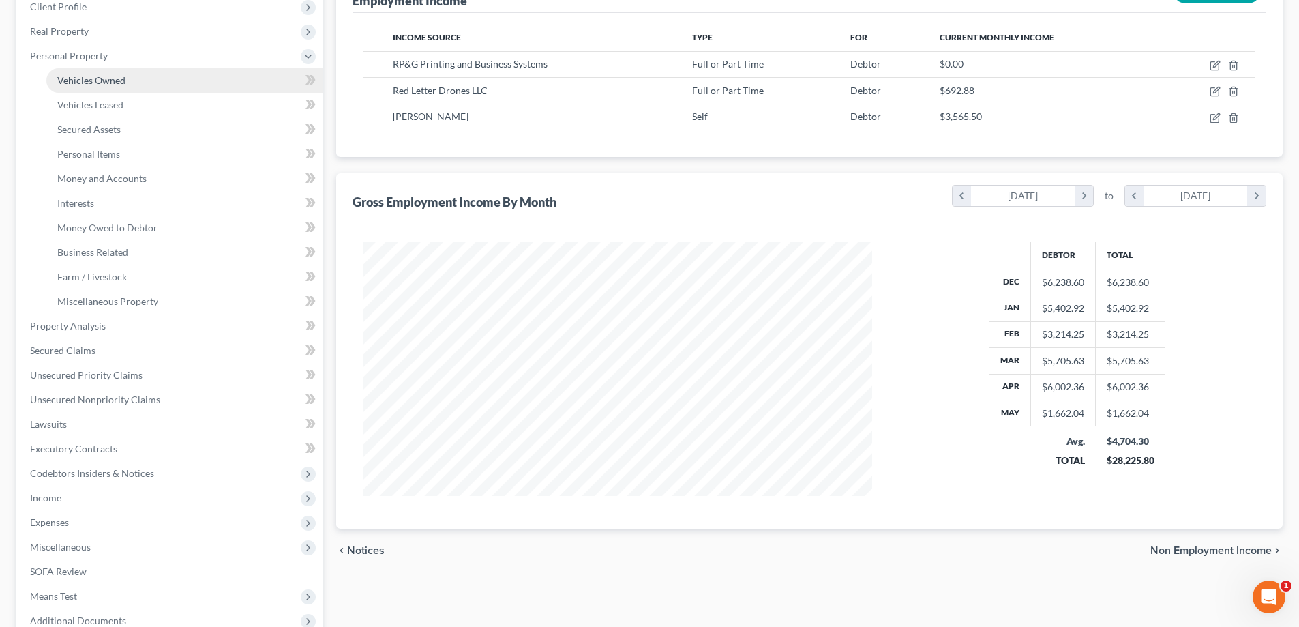
click at [78, 69] on link "Vehicles Owned" at bounding box center [184, 80] width 276 height 25
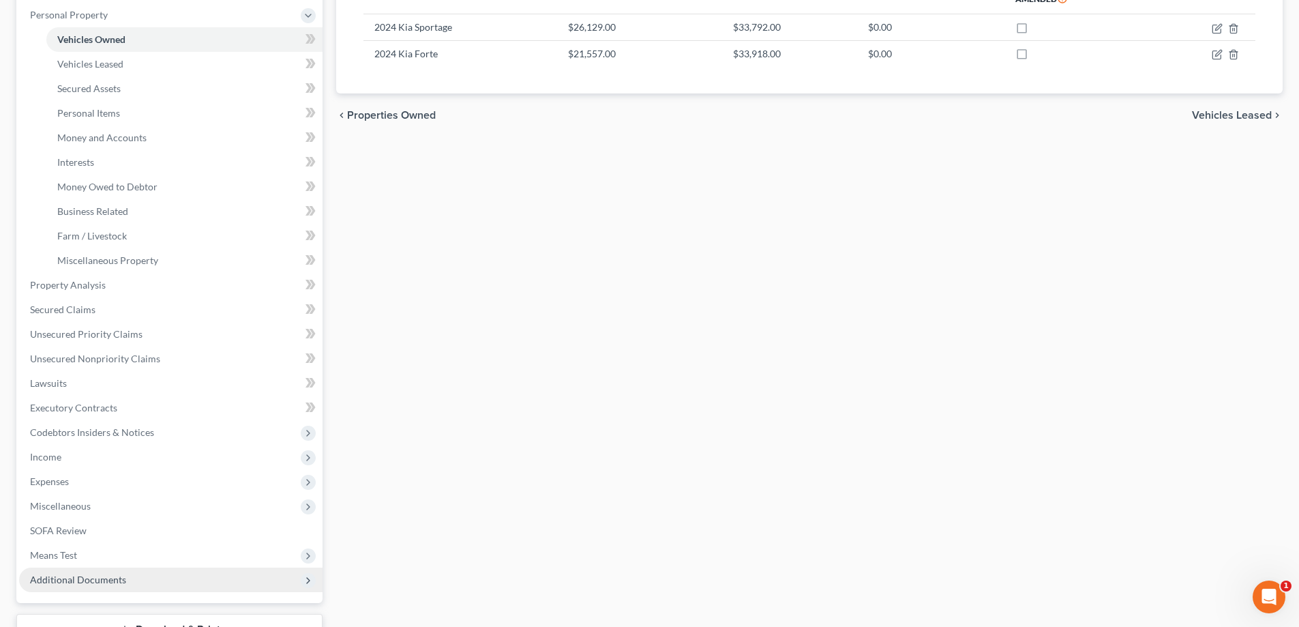
scroll to position [344, 0]
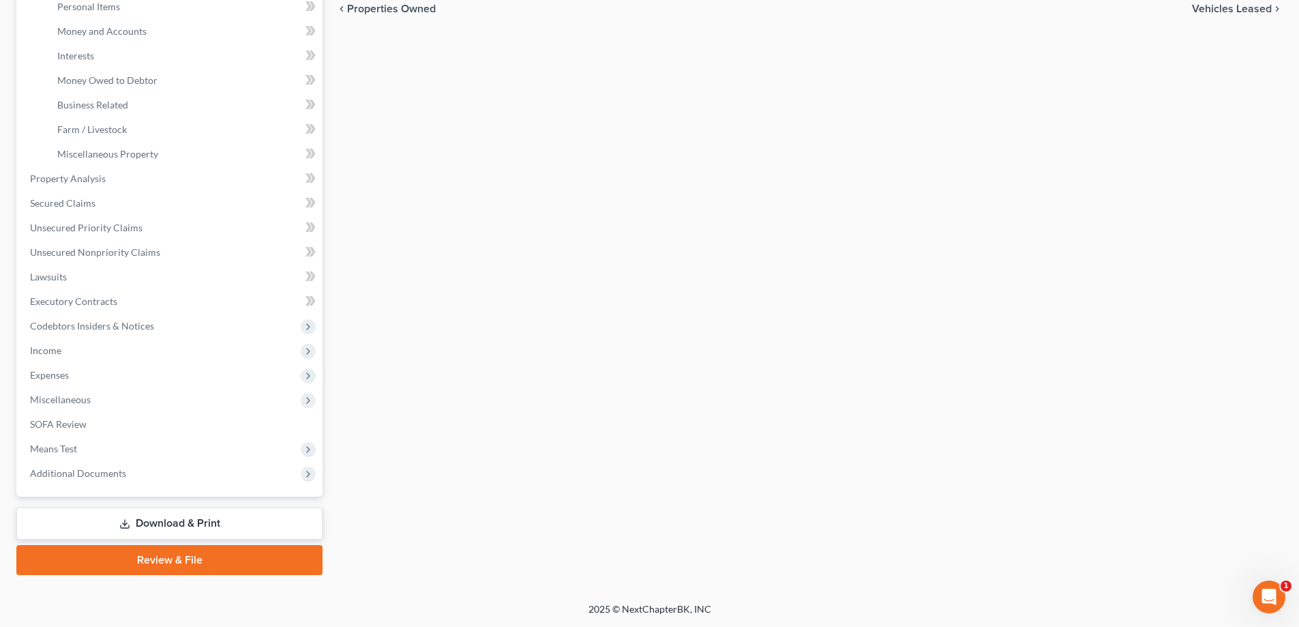
click at [166, 522] on link "Download & Print" at bounding box center [169, 523] width 306 height 32
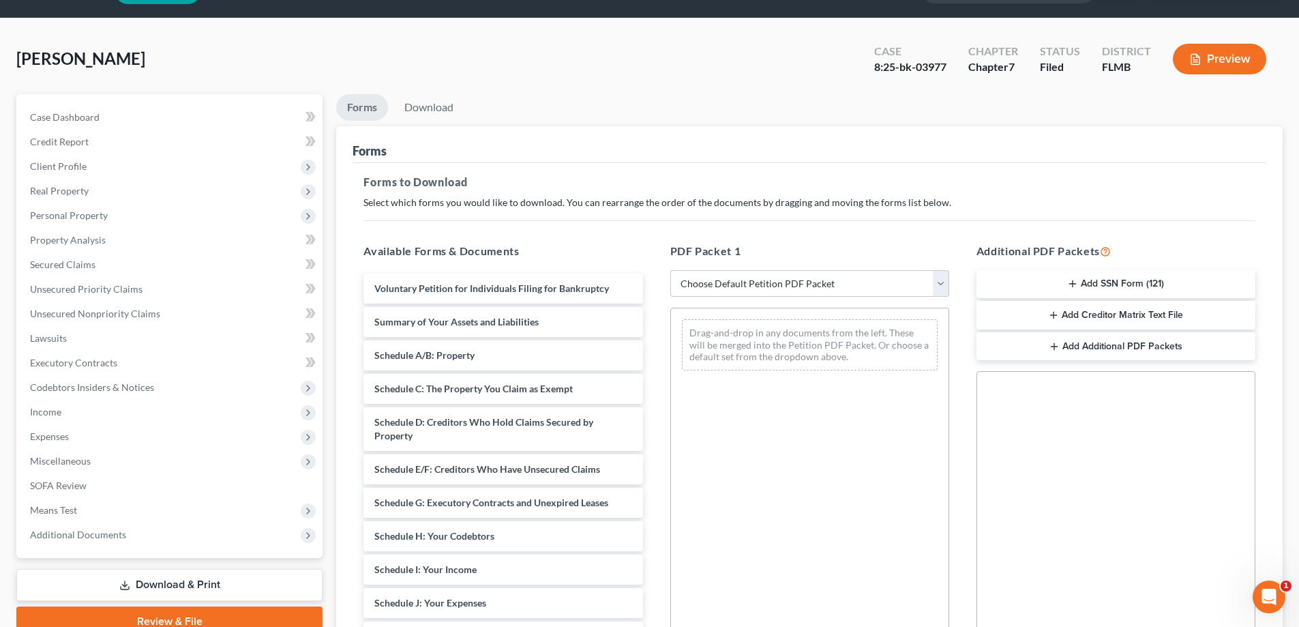
scroll to position [205, 0]
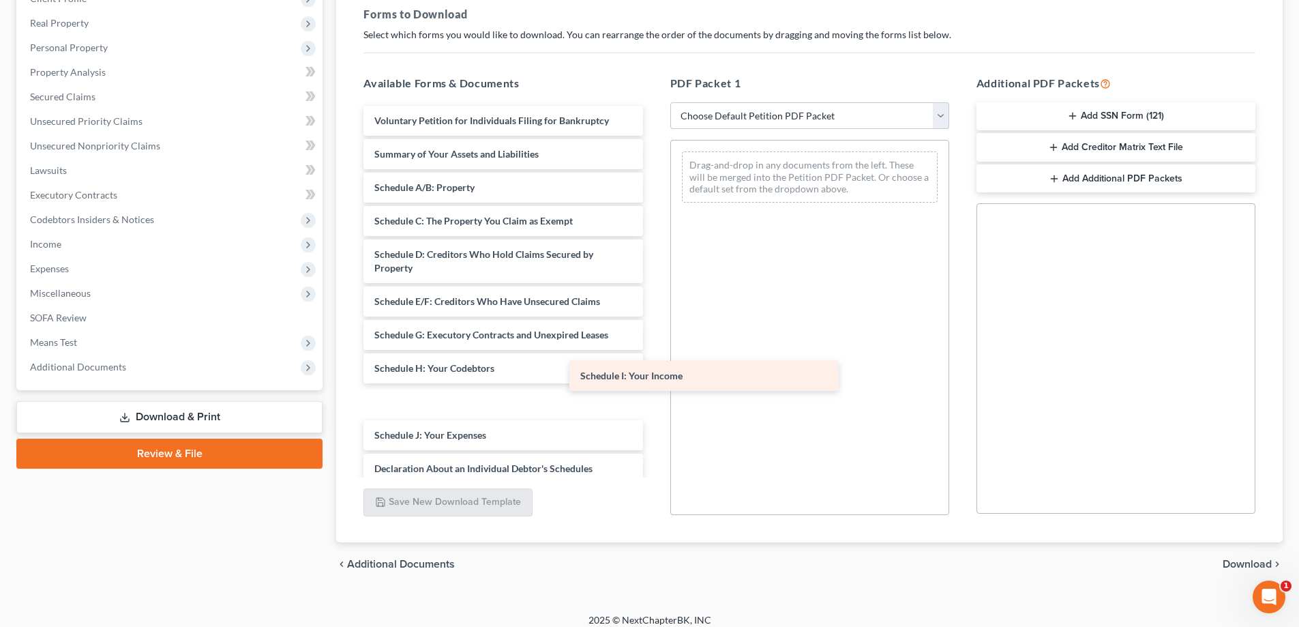
drag, startPoint x: 469, startPoint y: 394, endPoint x: 724, endPoint y: 362, distance: 257.1
click at [653, 365] on div "Schedule I: Your Income Voluntary Petition for Individuals Filing for Bankruptc…" at bounding box center [503, 432] width 301 height 653
click at [724, 362] on div "Available Forms & Documents Schedule I: Your Income Voluntary Petition for Indi…" at bounding box center [809, 295] width 919 height 462
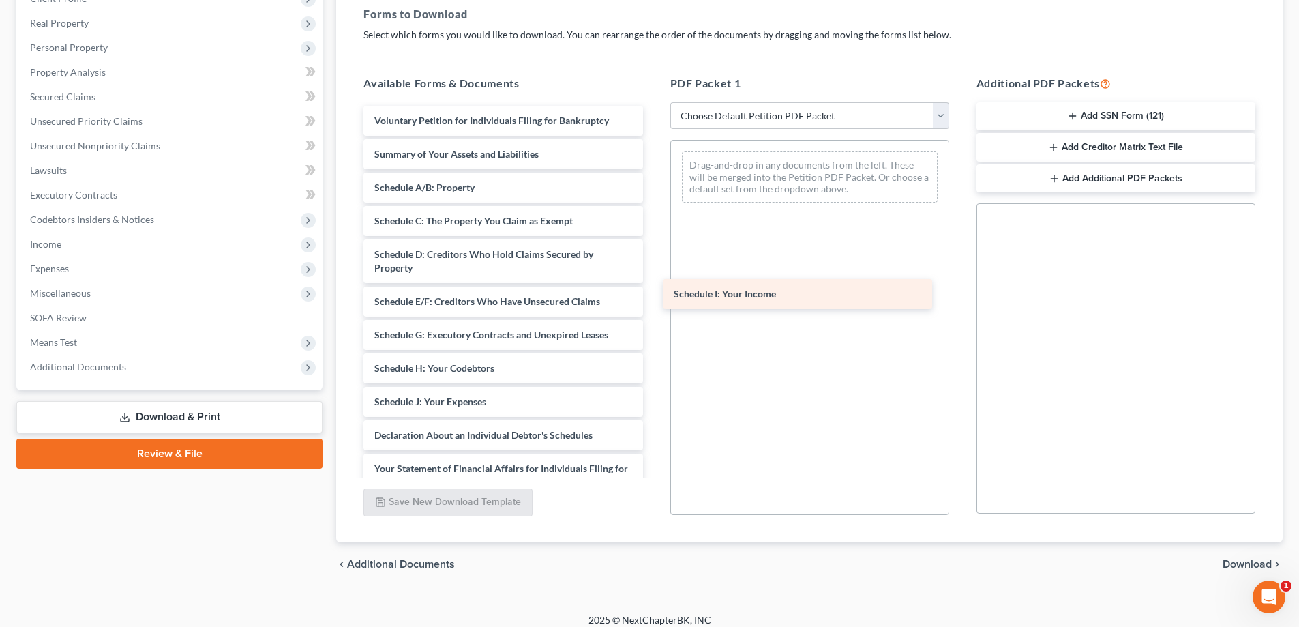
drag, startPoint x: 434, startPoint y: 367, endPoint x: 747, endPoint y: 289, distance: 322.7
click at [653, 289] on div "Schedule I: Your Income Voluntary Petition for Individuals Filing for Bankruptc…" at bounding box center [503, 415] width 301 height 619
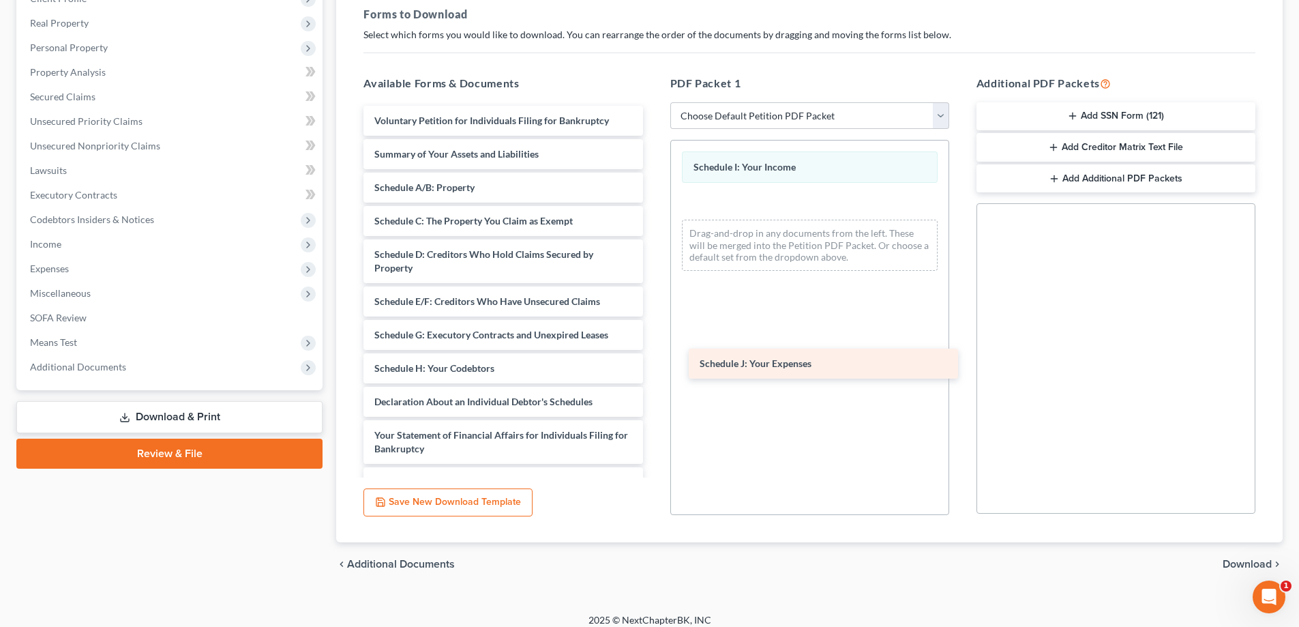
drag, startPoint x: 416, startPoint y: 402, endPoint x: 749, endPoint y: 361, distance: 335.3
click at [653, 361] on div "Schedule J: Your Expenses Voluntary Petition for Individuals Filing for Bankrup…" at bounding box center [503, 399] width 301 height 586
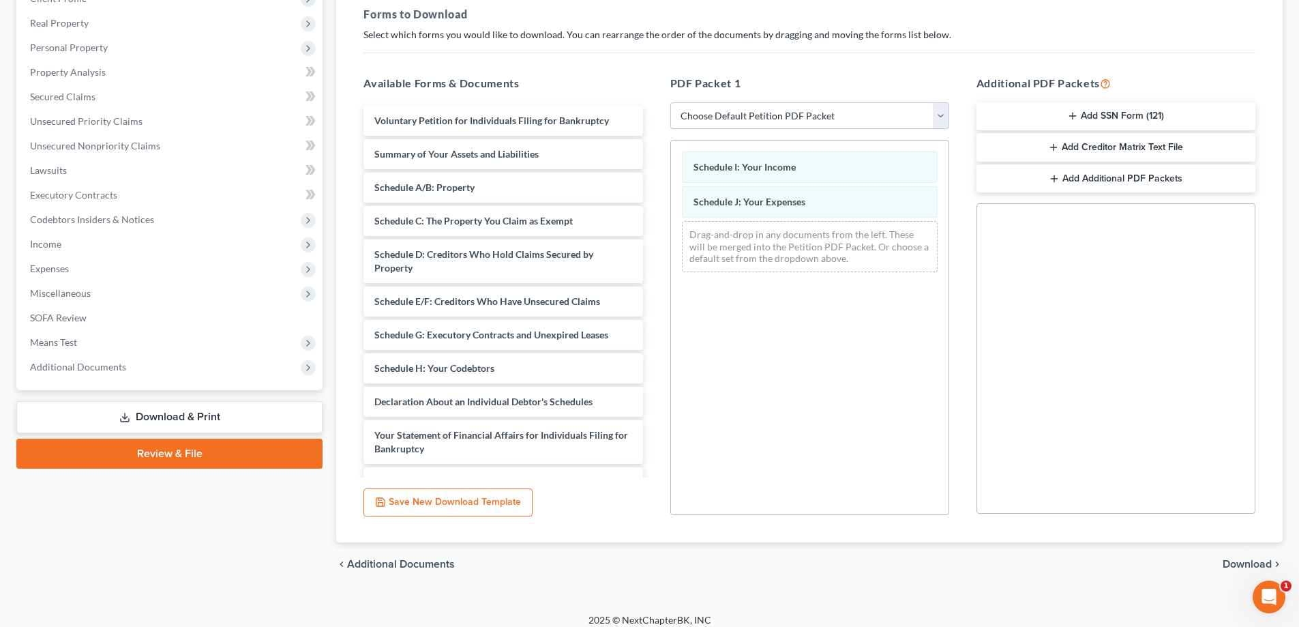
scroll to position [0, 0]
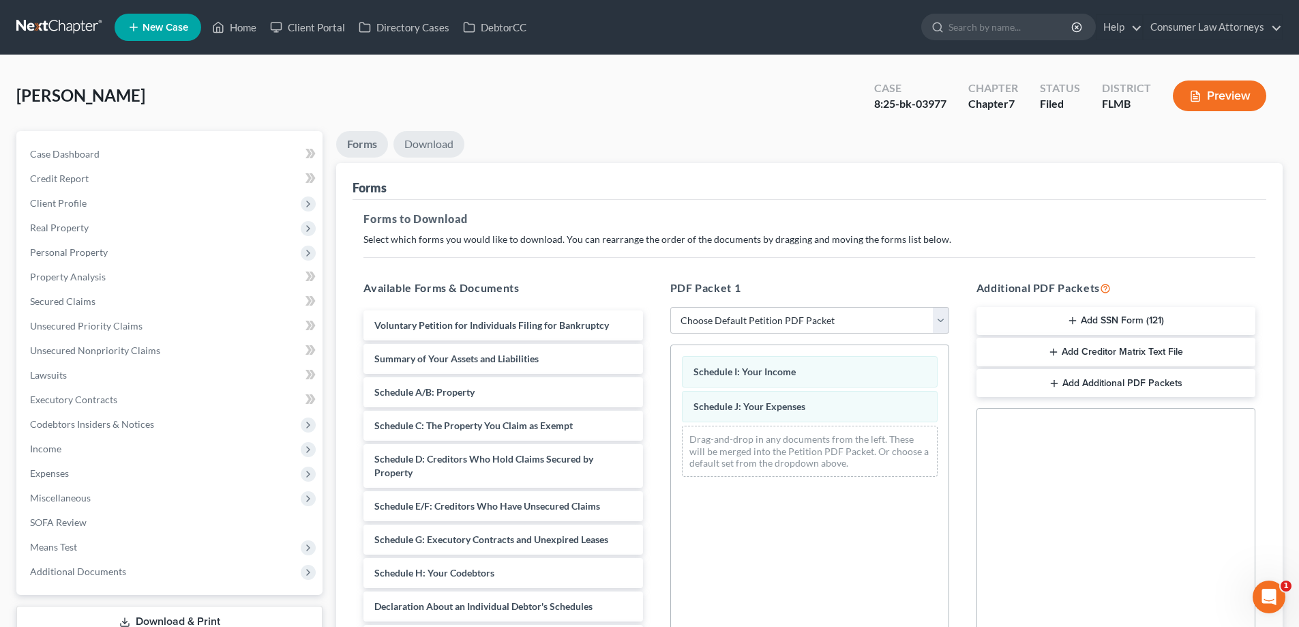
click at [446, 143] on link "Download" at bounding box center [429, 144] width 71 height 27
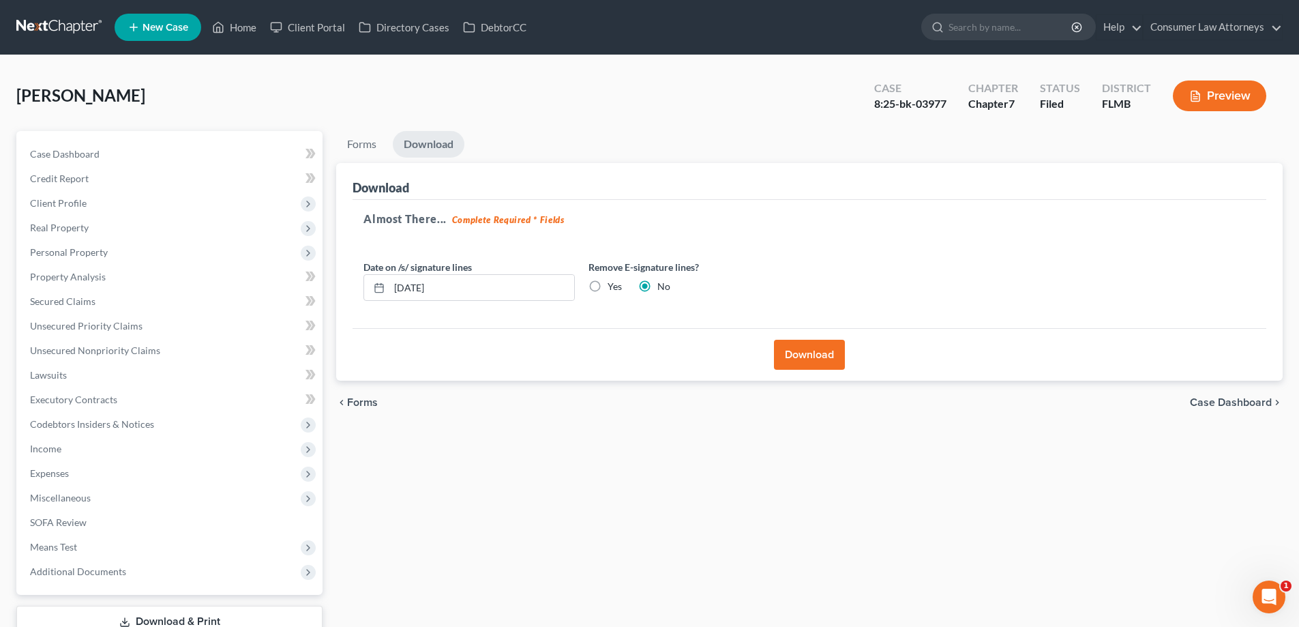
click at [799, 342] on button "Download" at bounding box center [809, 355] width 71 height 30
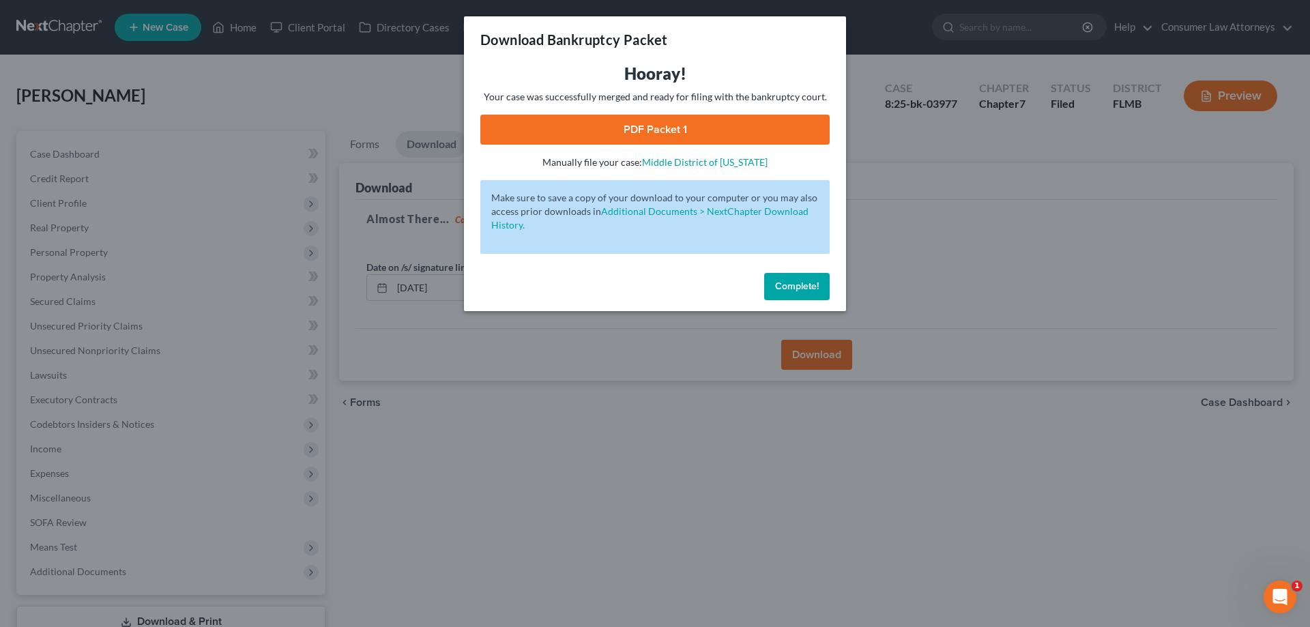
click at [655, 133] on link "PDF Packet 1" at bounding box center [654, 130] width 349 height 30
click at [810, 293] on button "Complete!" at bounding box center [796, 286] width 65 height 27
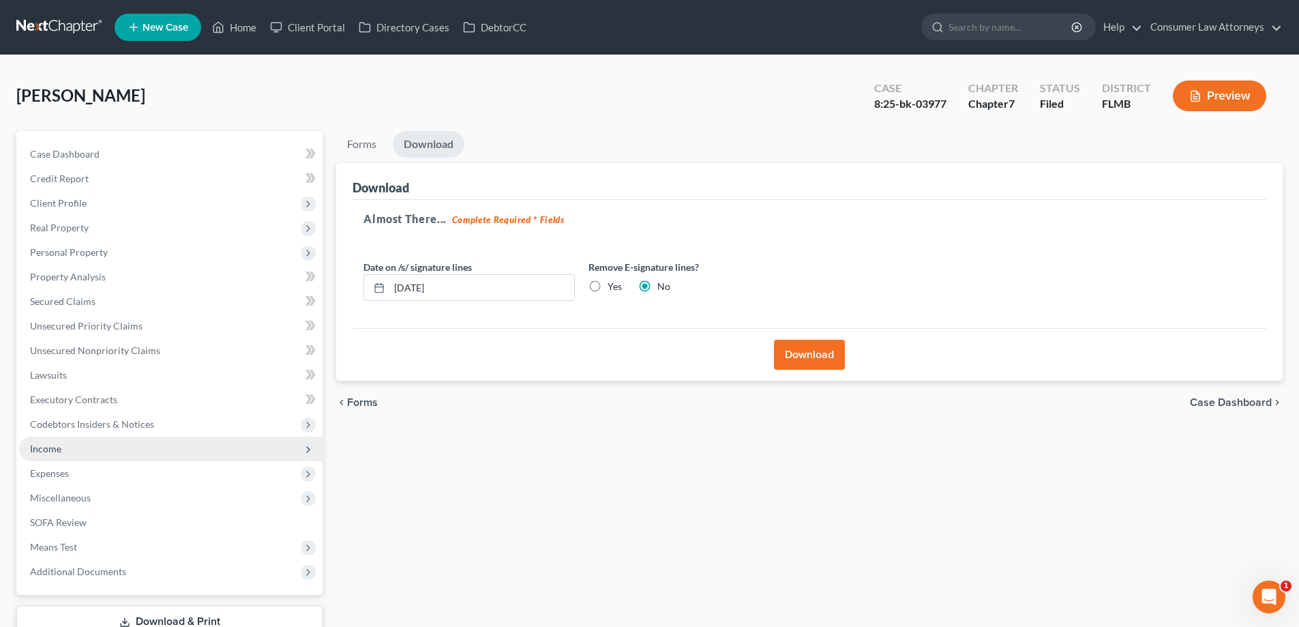
click at [49, 452] on span "Income" at bounding box center [45, 449] width 31 height 12
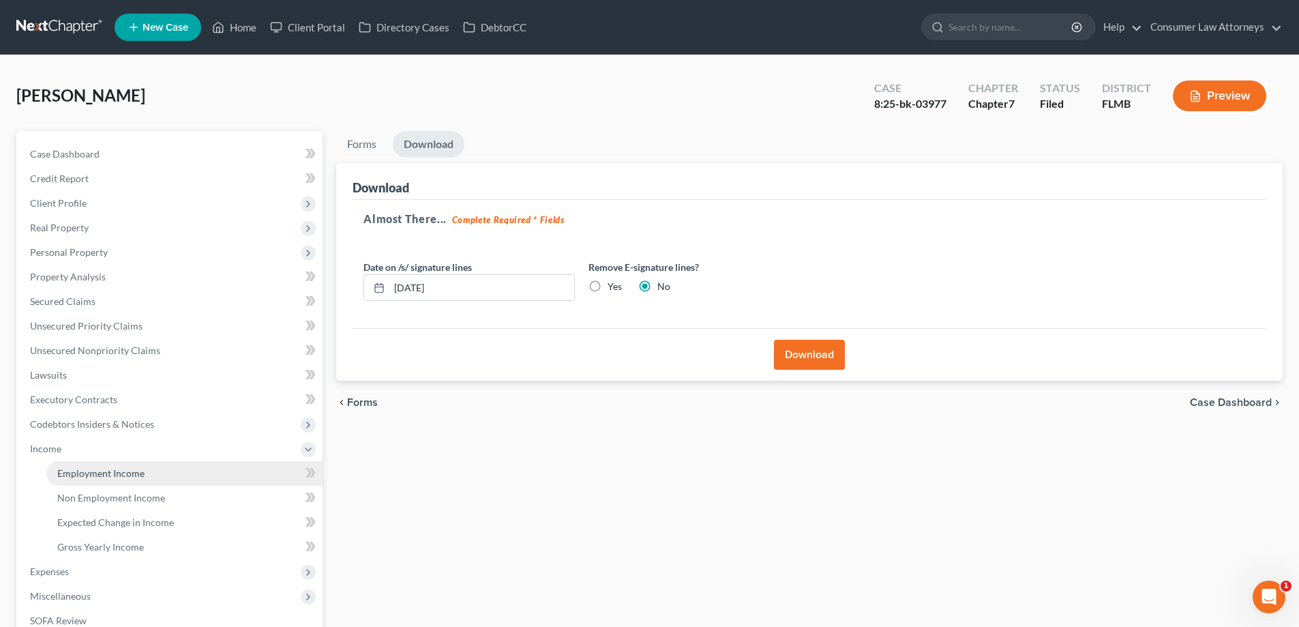
click at [67, 475] on span "Employment Income" at bounding box center [100, 473] width 87 height 12
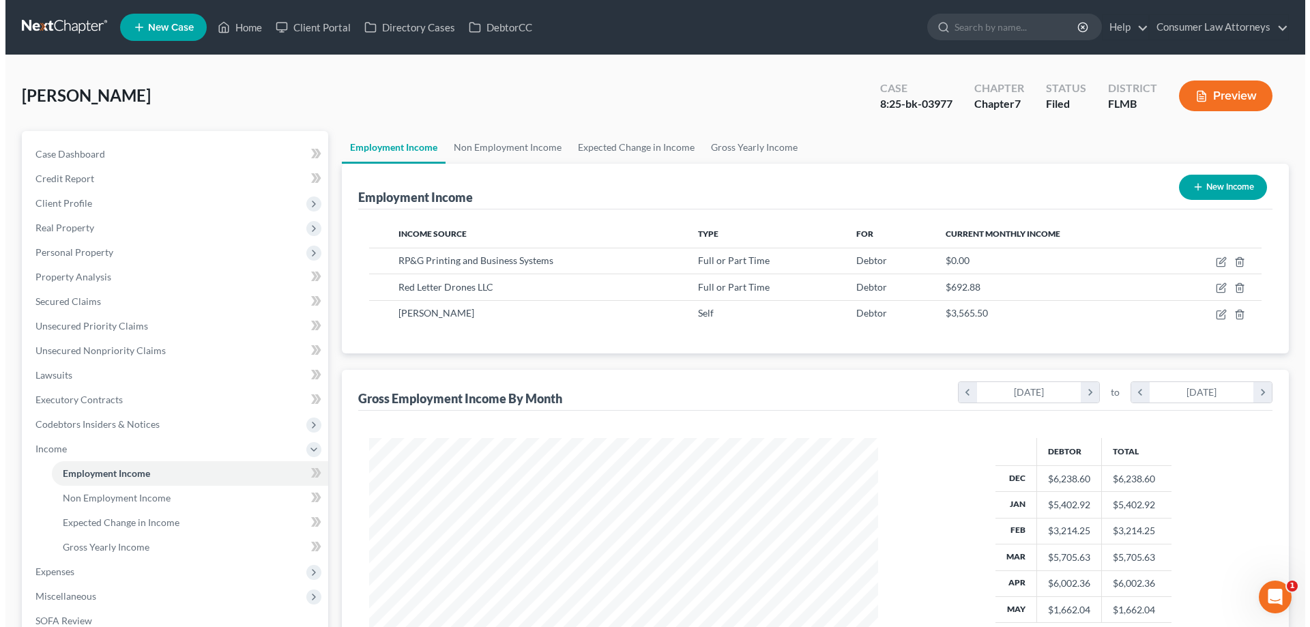
scroll to position [254, 536]
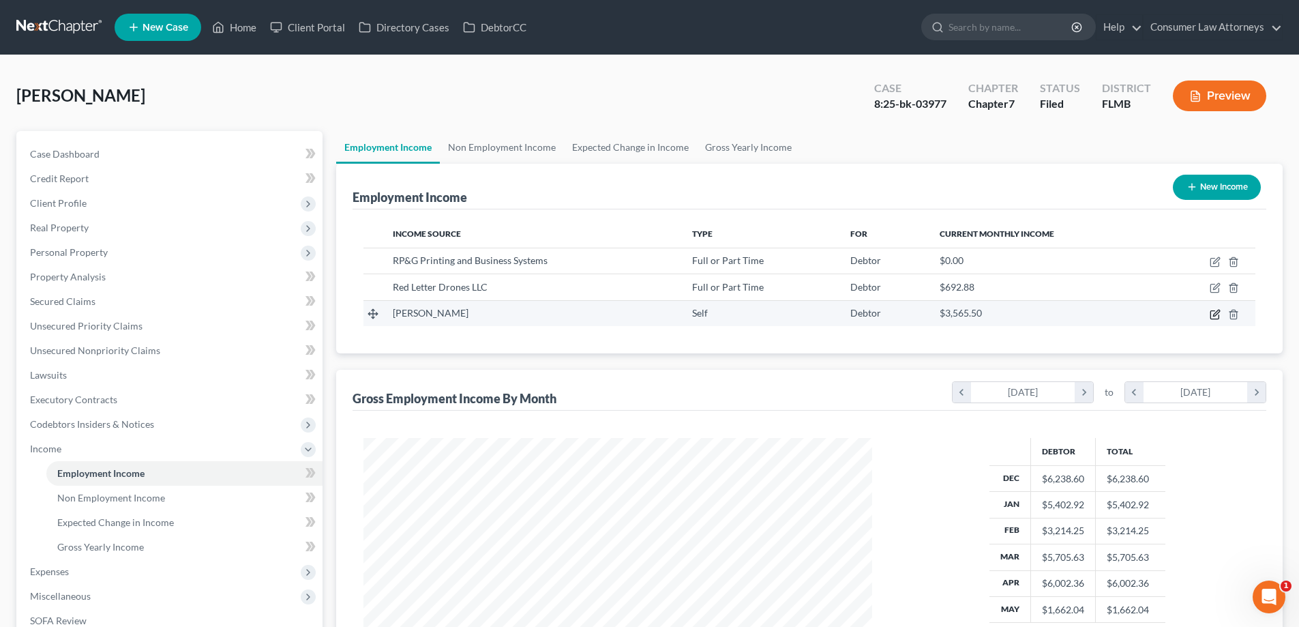
click at [1217, 316] on icon "button" at bounding box center [1215, 314] width 11 height 11
select select "1"
select select "9"
select select "0"
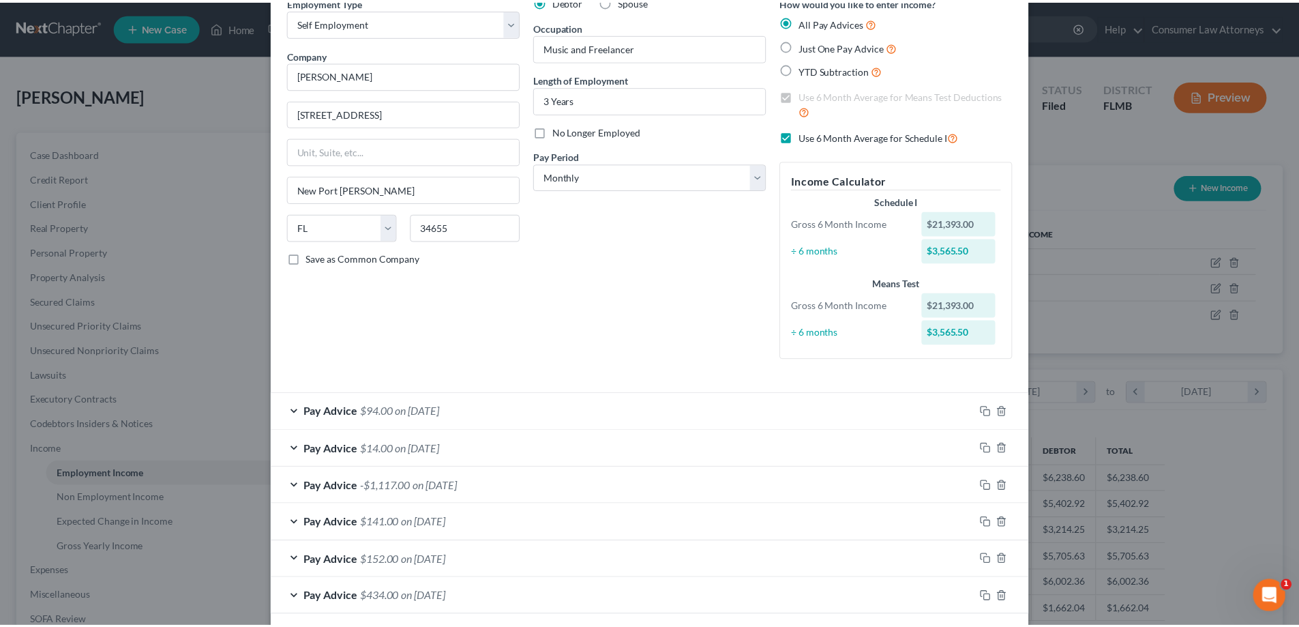
scroll to position [132, 0]
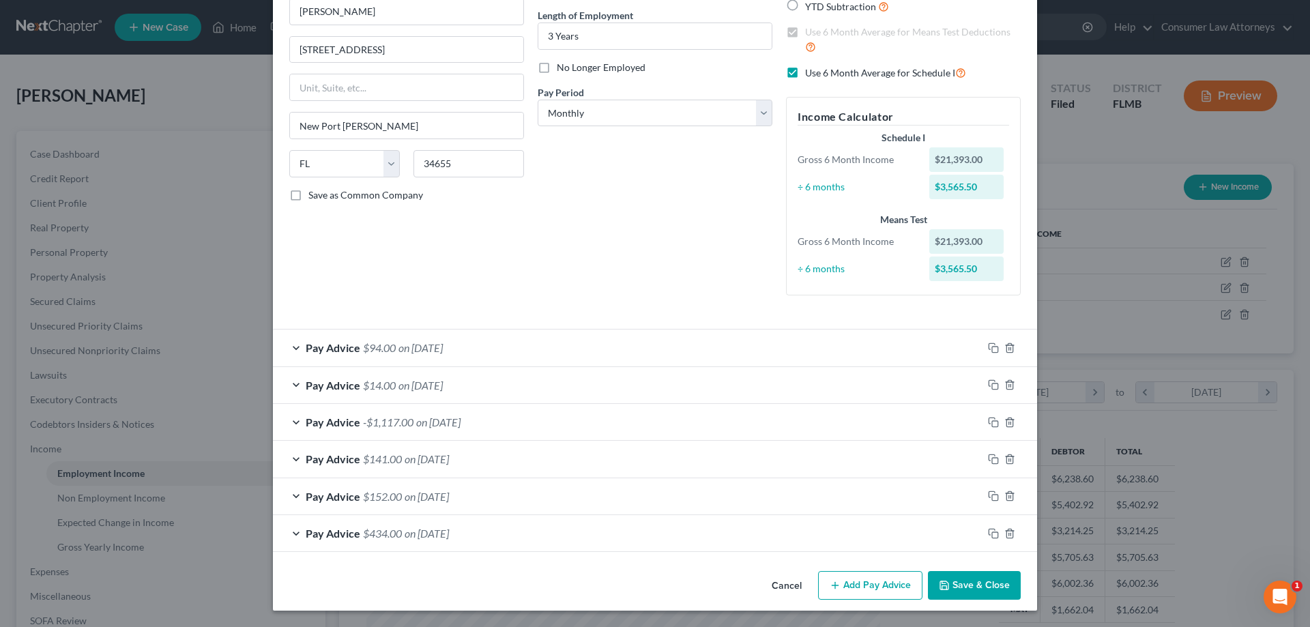
click at [955, 592] on button "Save & Close" at bounding box center [974, 585] width 93 height 29
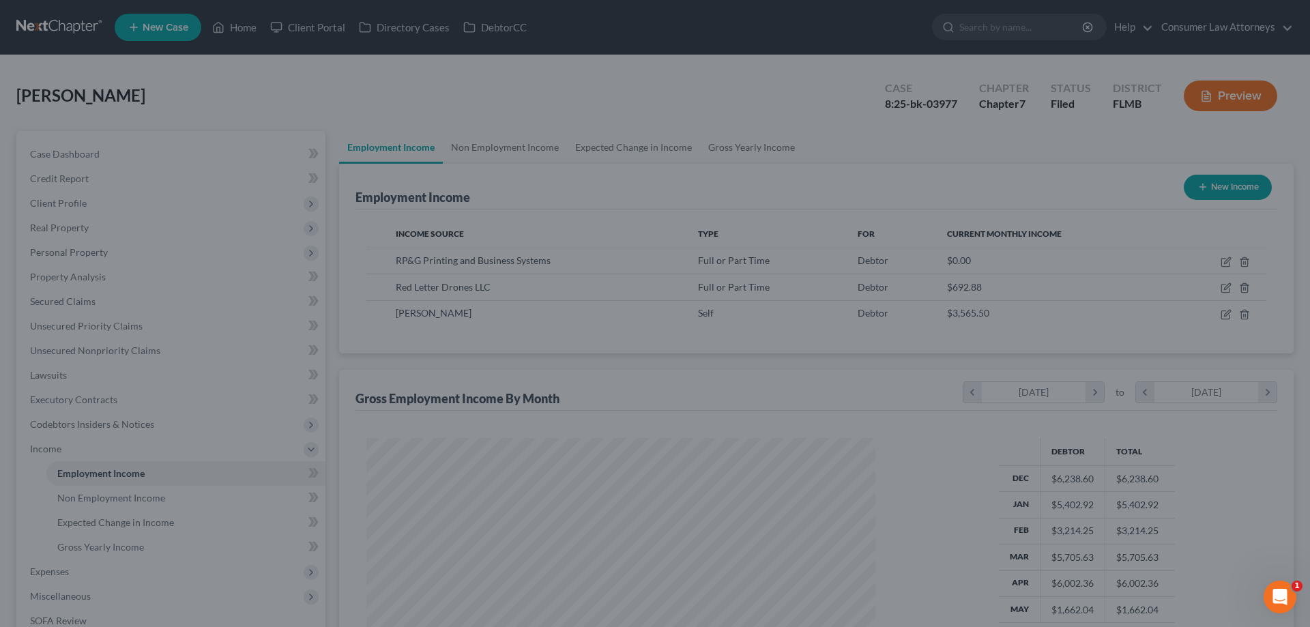
scroll to position [681793, 681511]
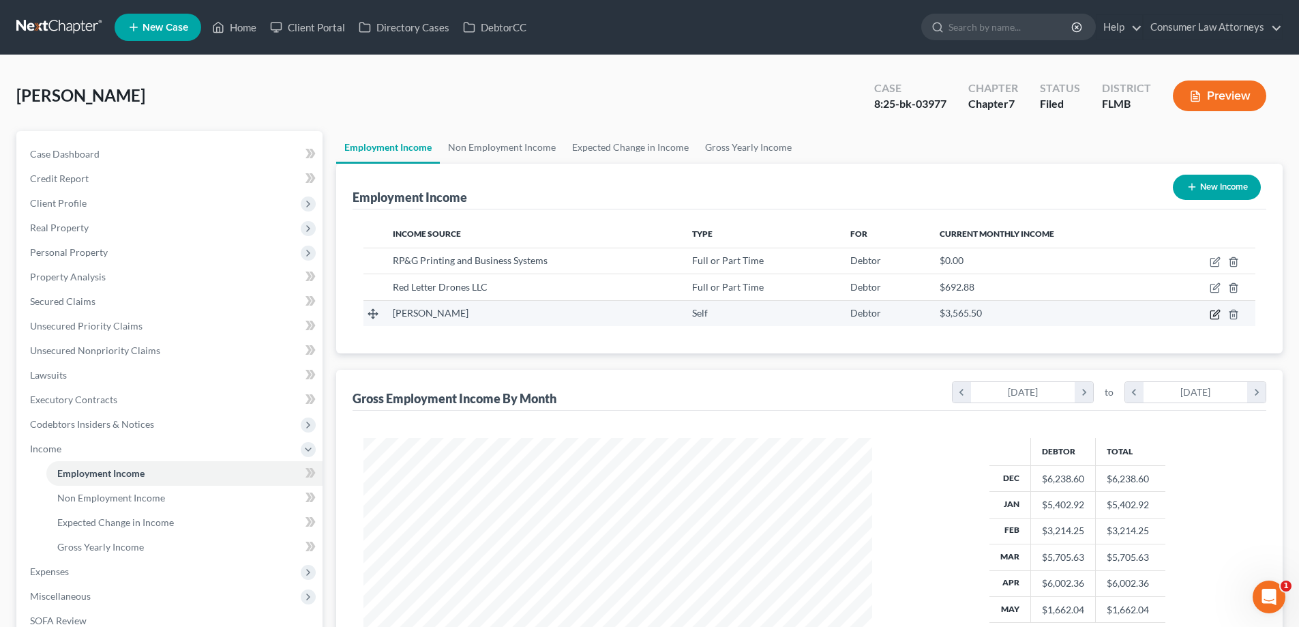
click at [1215, 314] on icon "button" at bounding box center [1215, 314] width 11 height 11
select select "1"
select select "9"
select select "0"
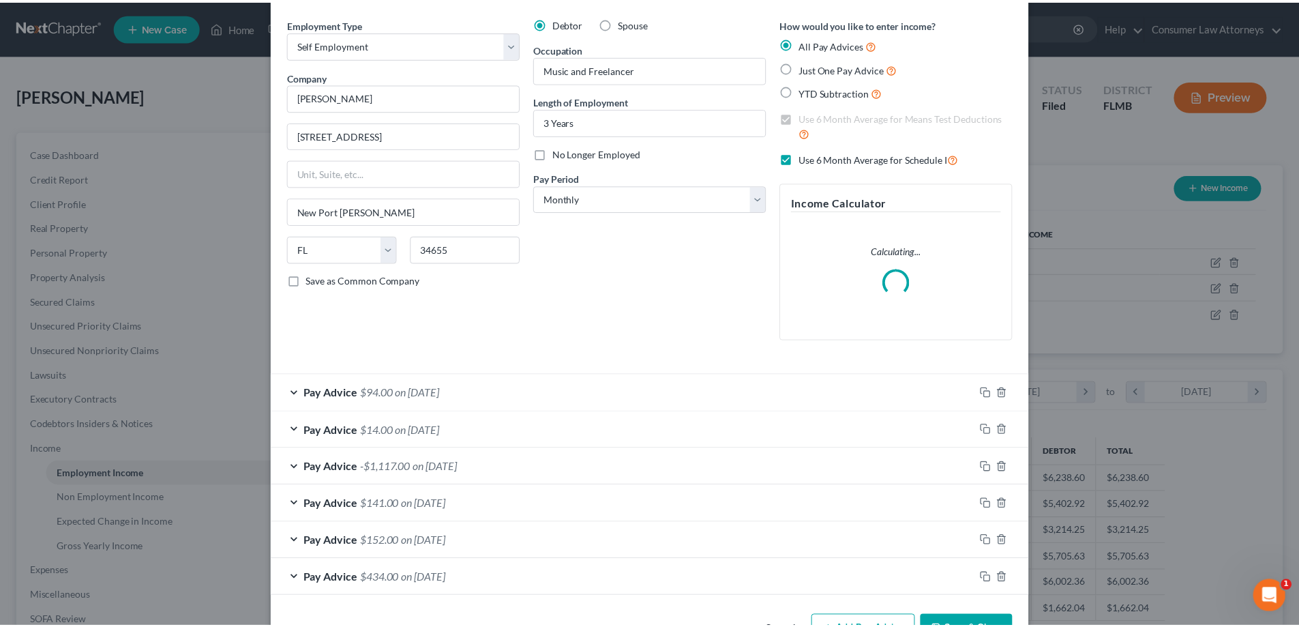
scroll to position [91, 0]
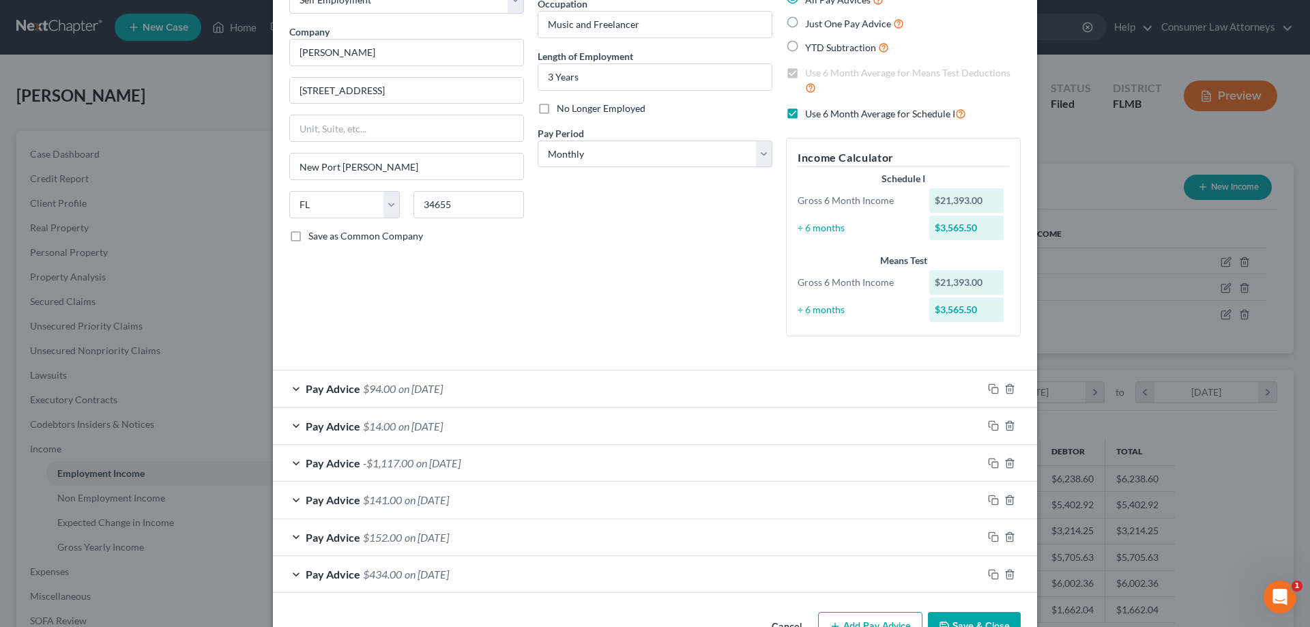
click at [964, 618] on button "Save & Close" at bounding box center [974, 626] width 93 height 29
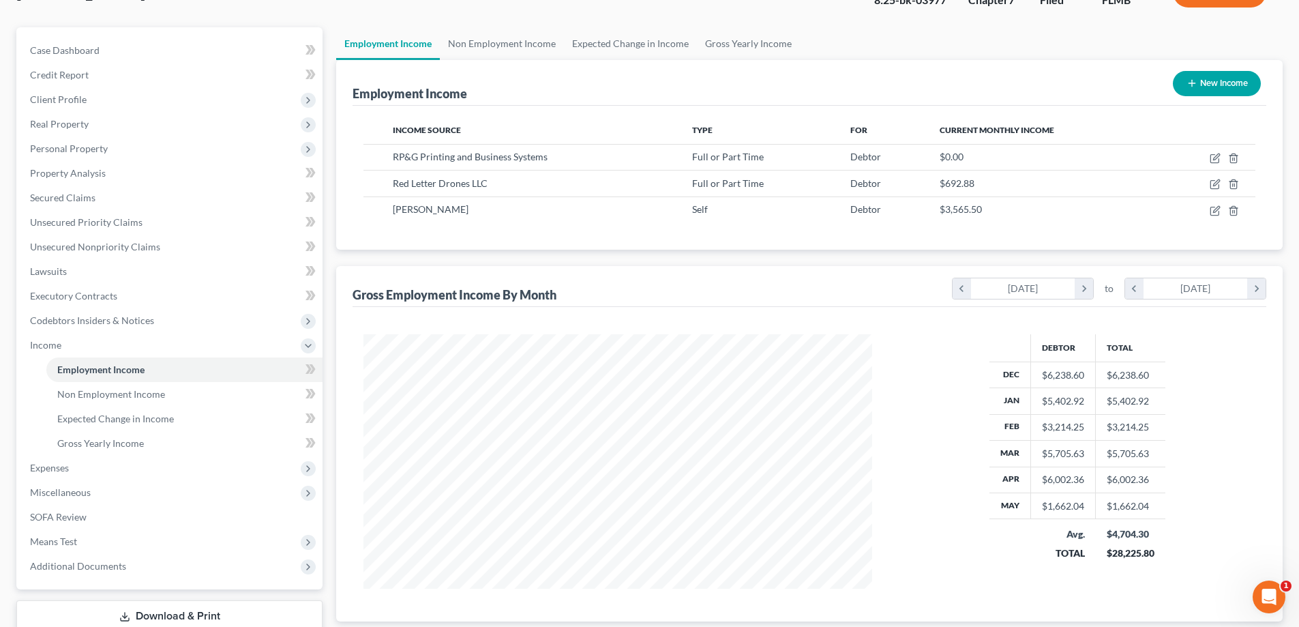
scroll to position [0, 0]
